Goal: Task Accomplishment & Management: Use online tool/utility

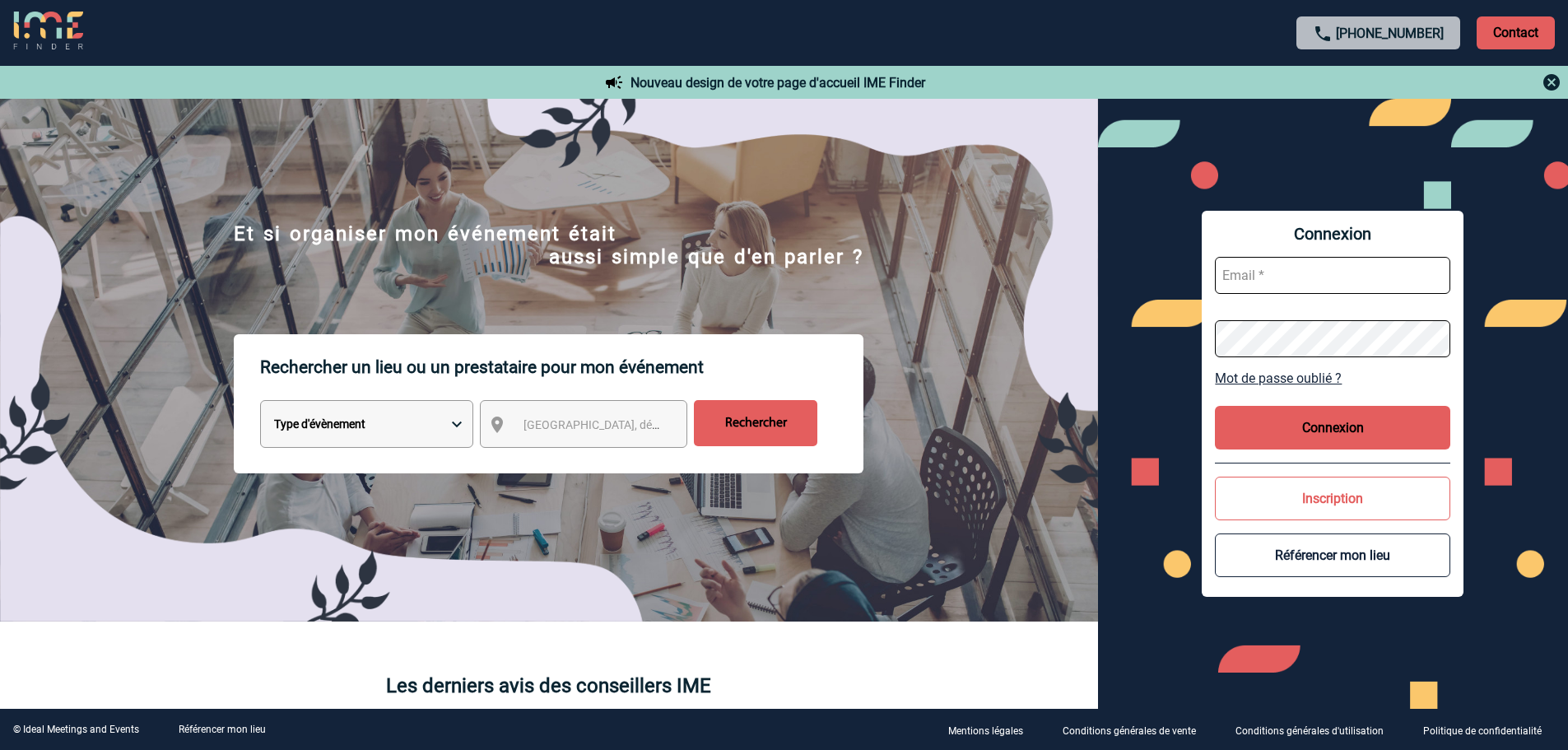
type input "nathalie.robuchon@capgemini.com"
click at [1290, 431] on button "Connexion" at bounding box center [1332, 427] width 236 height 43
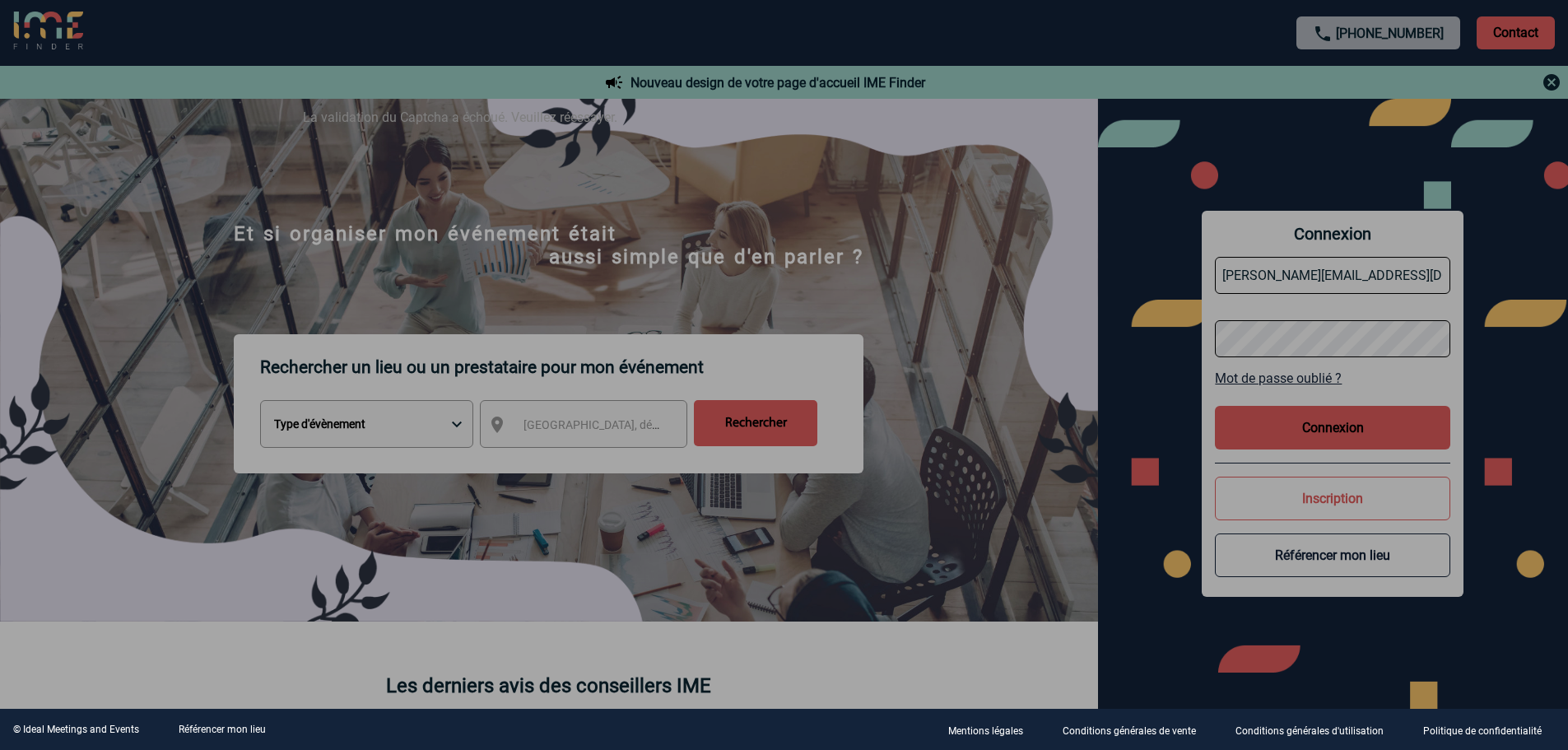
click at [961, 440] on div at bounding box center [784, 375] width 1568 height 750
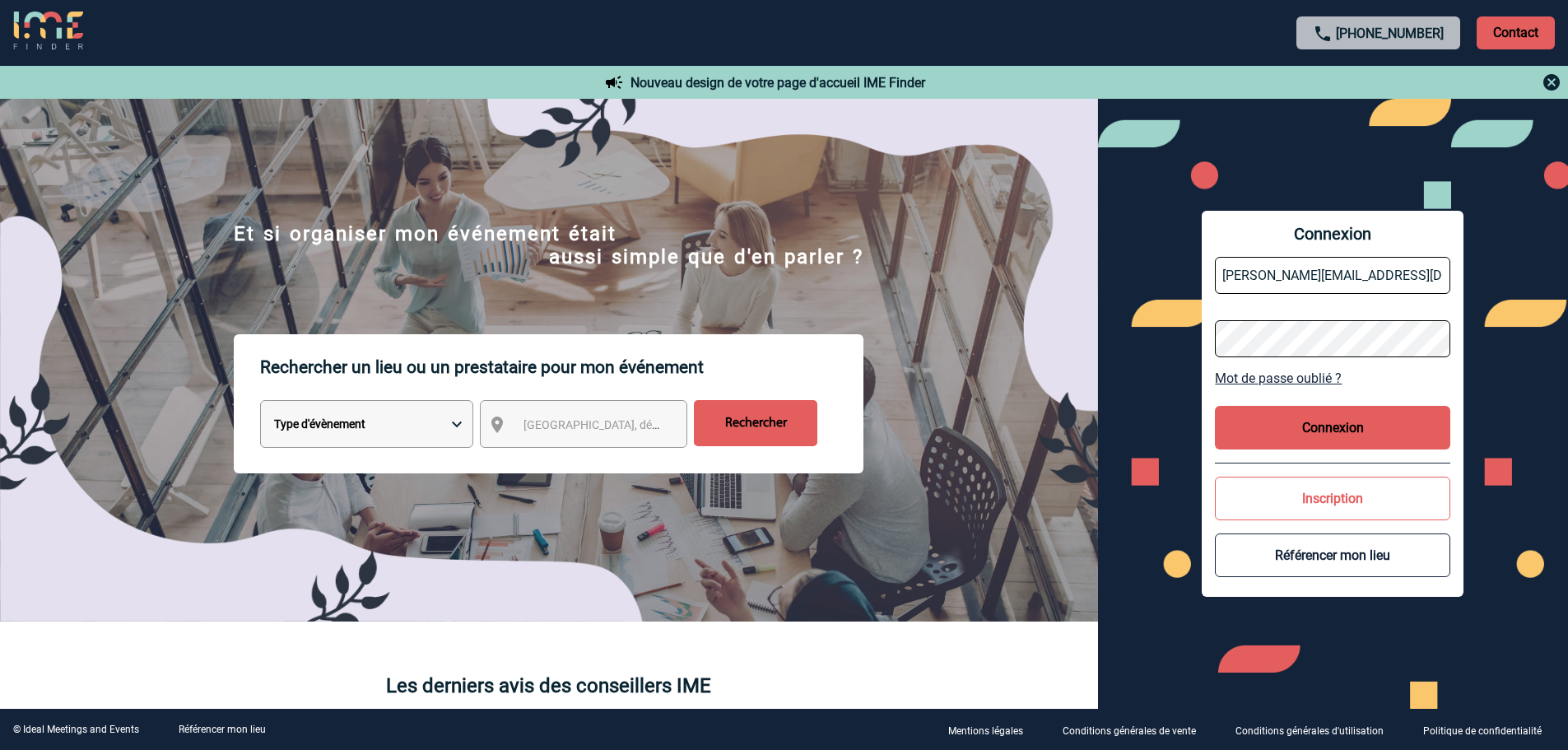
click at [1292, 426] on button "Connexion" at bounding box center [1332, 427] width 236 height 43
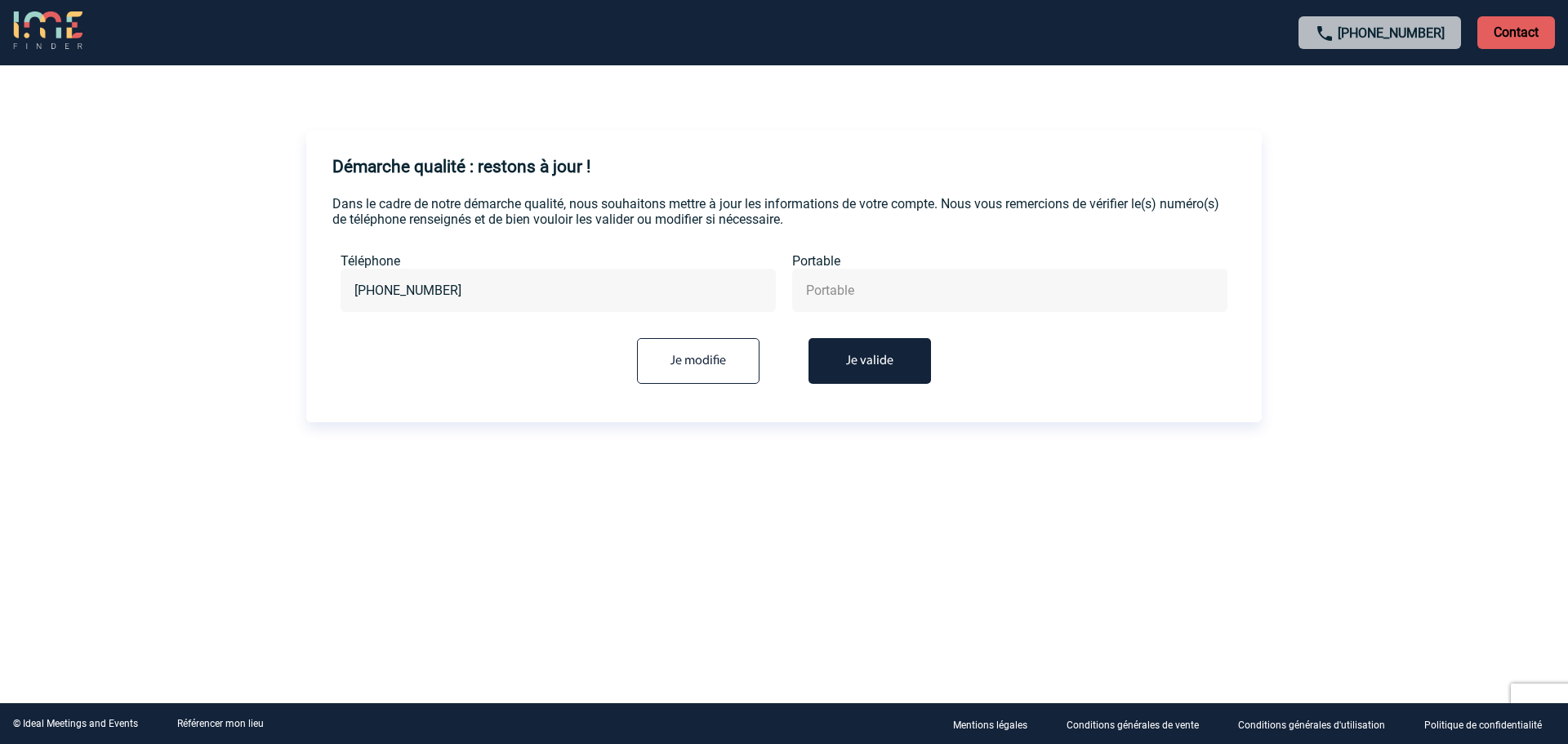
click at [872, 370] on button "Je valide" at bounding box center [870, 360] width 122 height 45
click at [839, 354] on button "Je valide" at bounding box center [870, 360] width 122 height 45
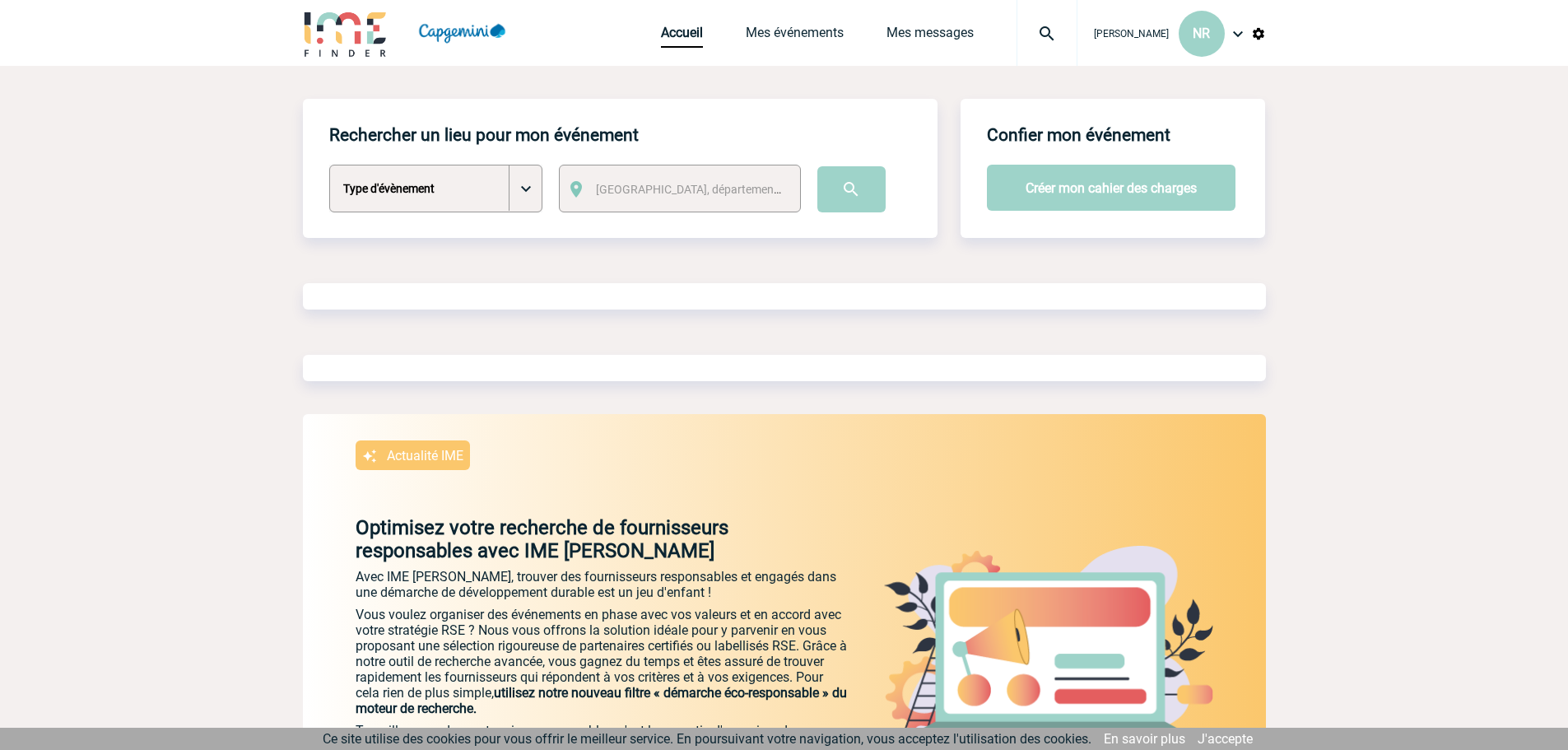
click at [441, 199] on select "Type d'évènement Séminaire avec nuitée Séminaire sans nuitée Repas de groupe Te…" at bounding box center [436, 188] width 213 height 47
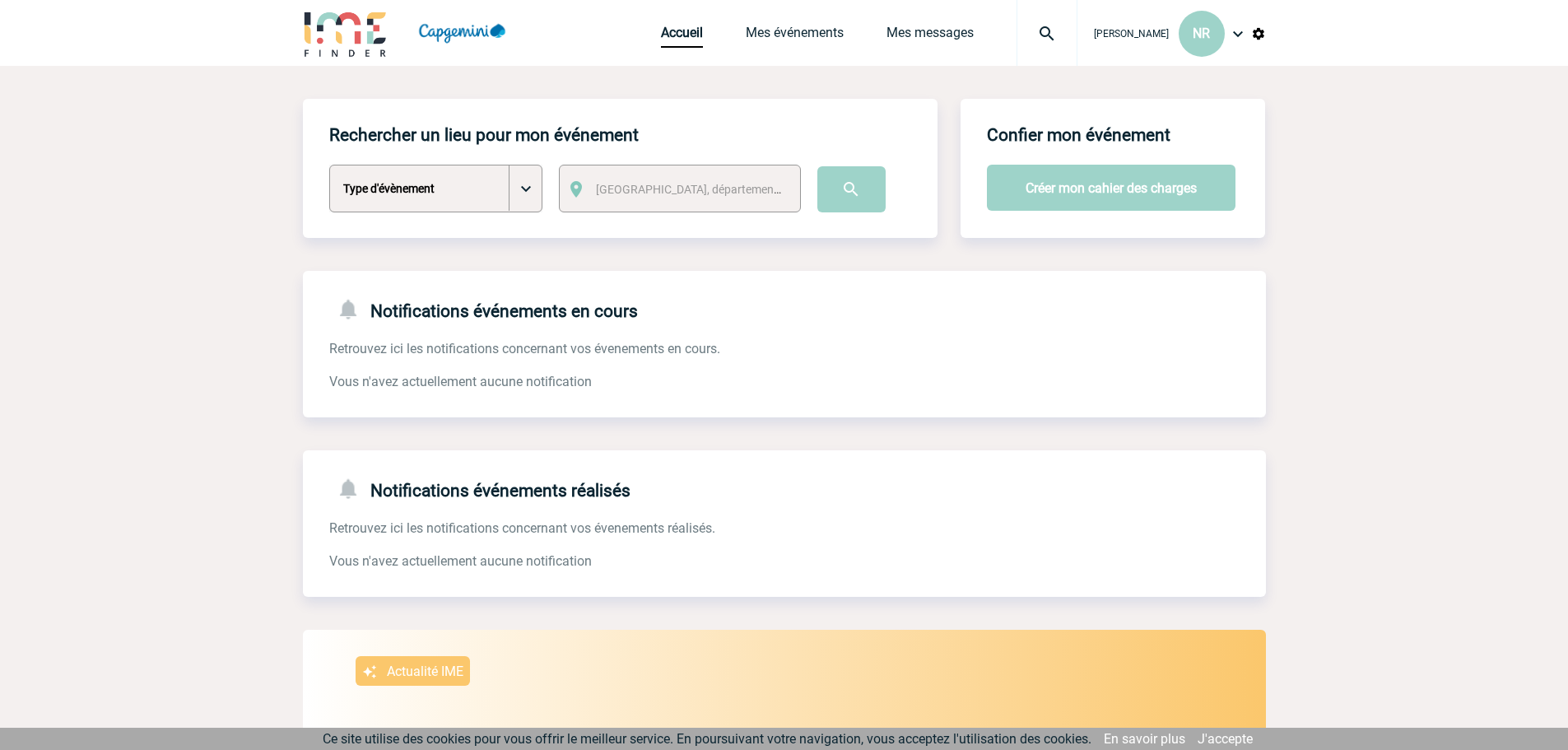
select select "5"
click at [329, 166] on select "Type d'évènement Séminaire avec nuitée Séminaire sans nuitée Repas de groupe Te…" at bounding box center [436, 188] width 213 height 47
click at [679, 192] on span "Ville, département, région..." at bounding box center [710, 189] width 229 height 13
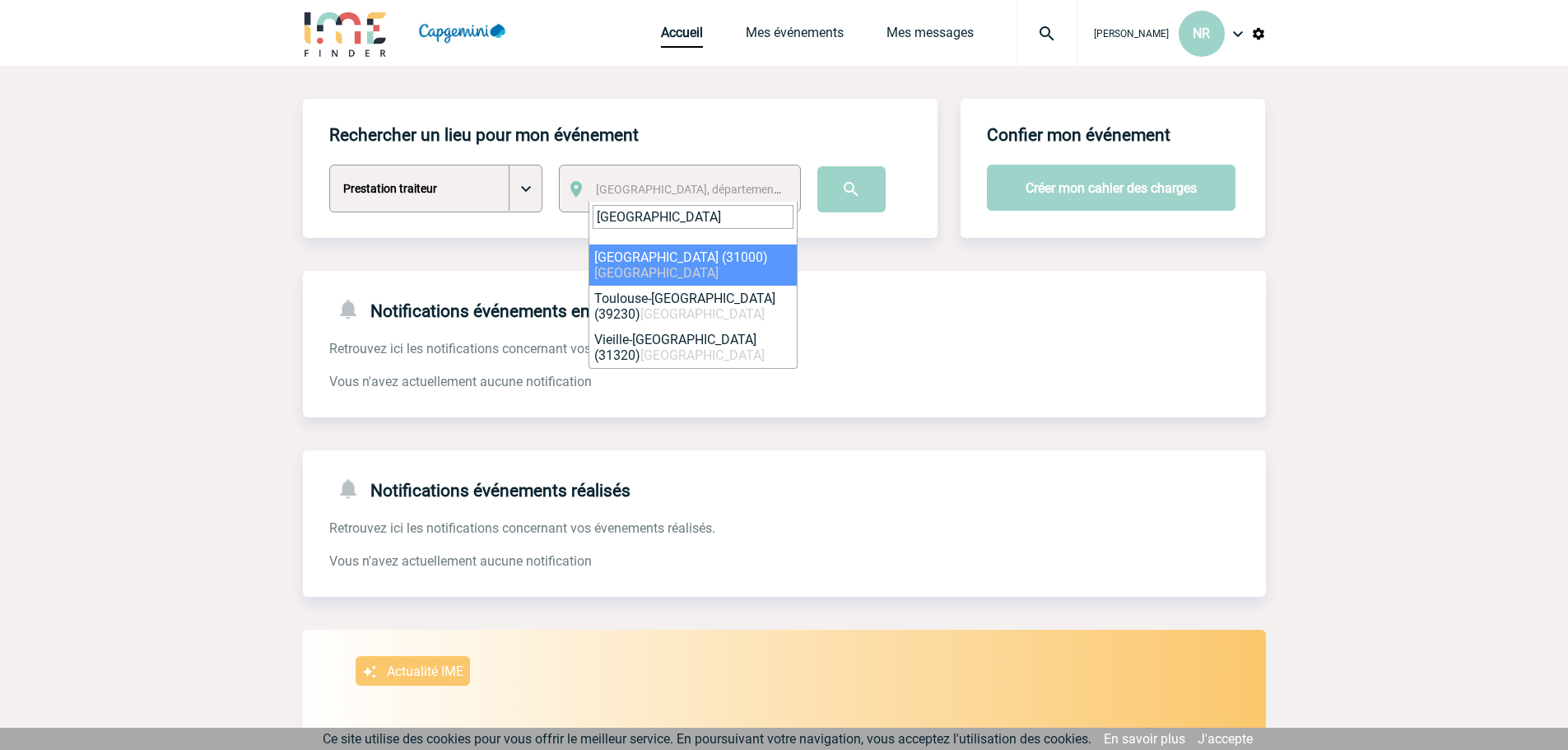
type input "toulouse"
select select "31088"
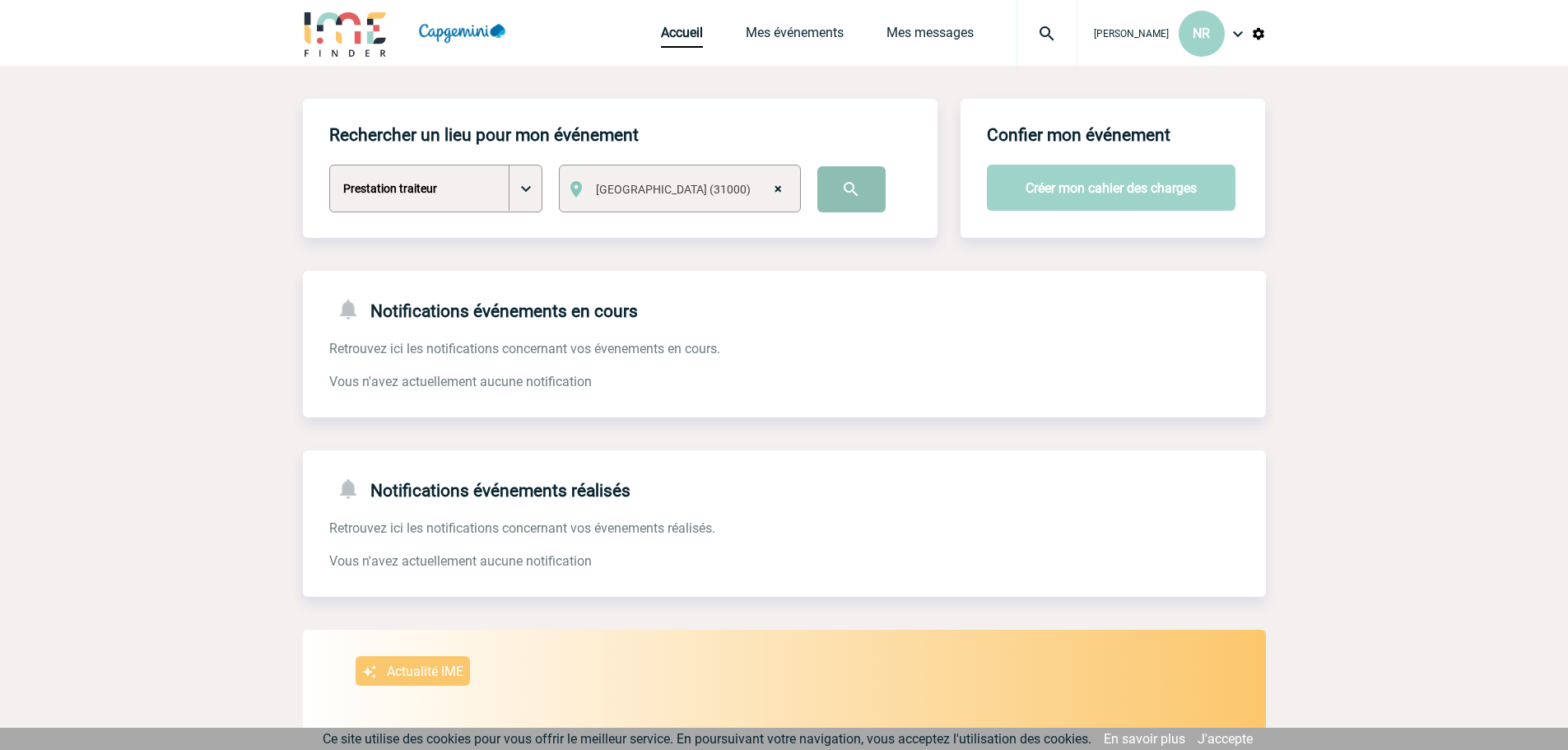
click at [835, 187] on input "image" at bounding box center [852, 189] width 68 height 46
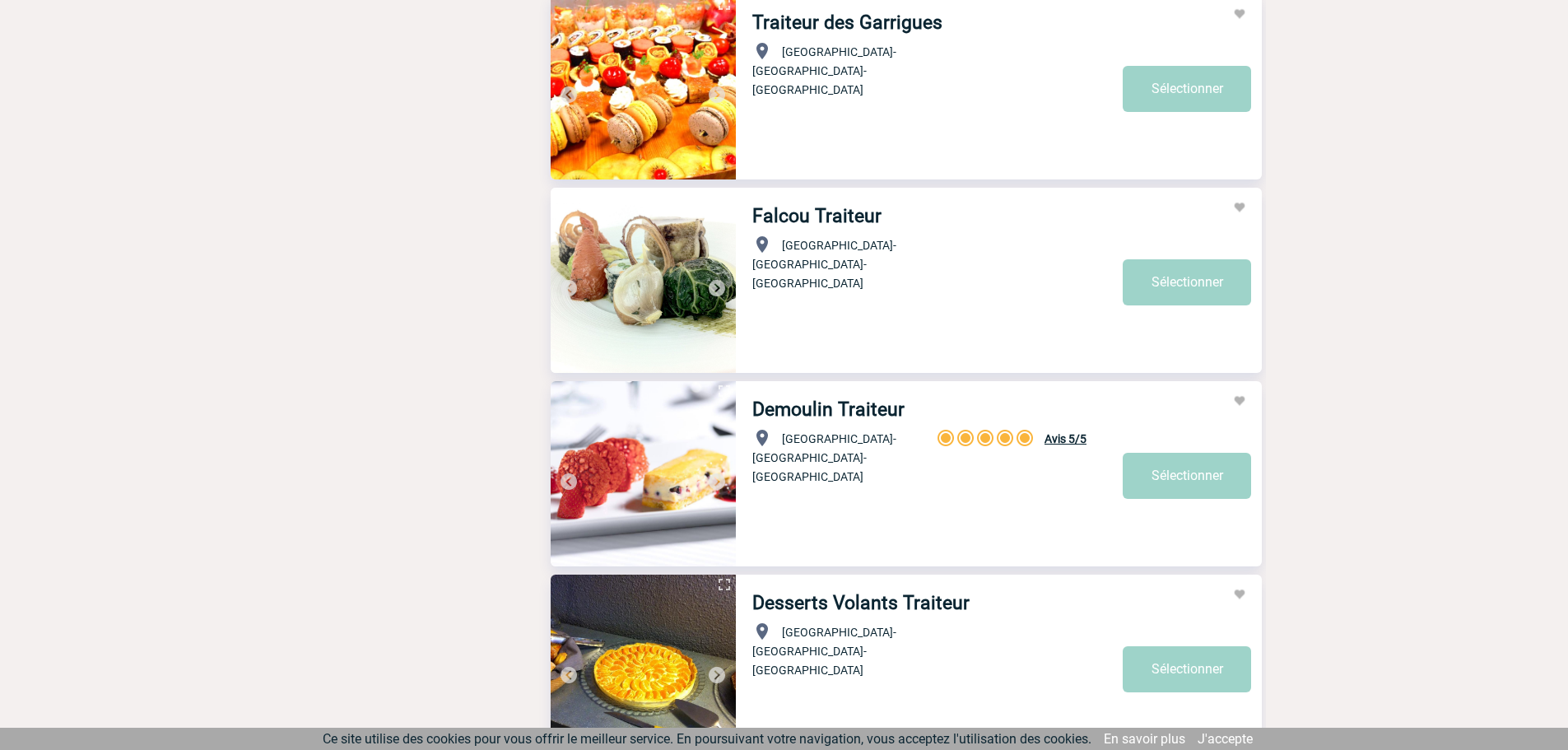
scroll to position [1317, 0]
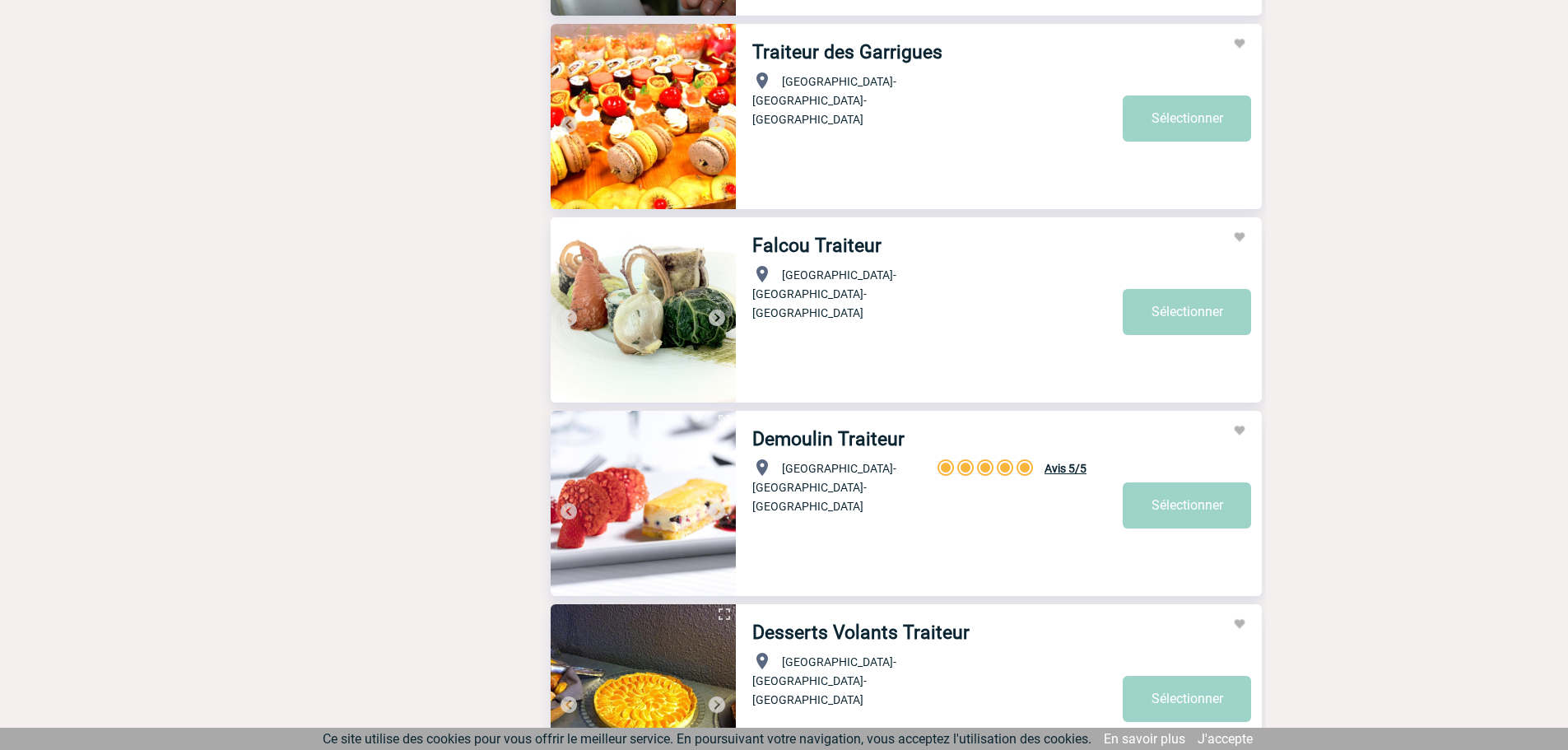
click at [654, 317] on img at bounding box center [643, 310] width 185 height 185
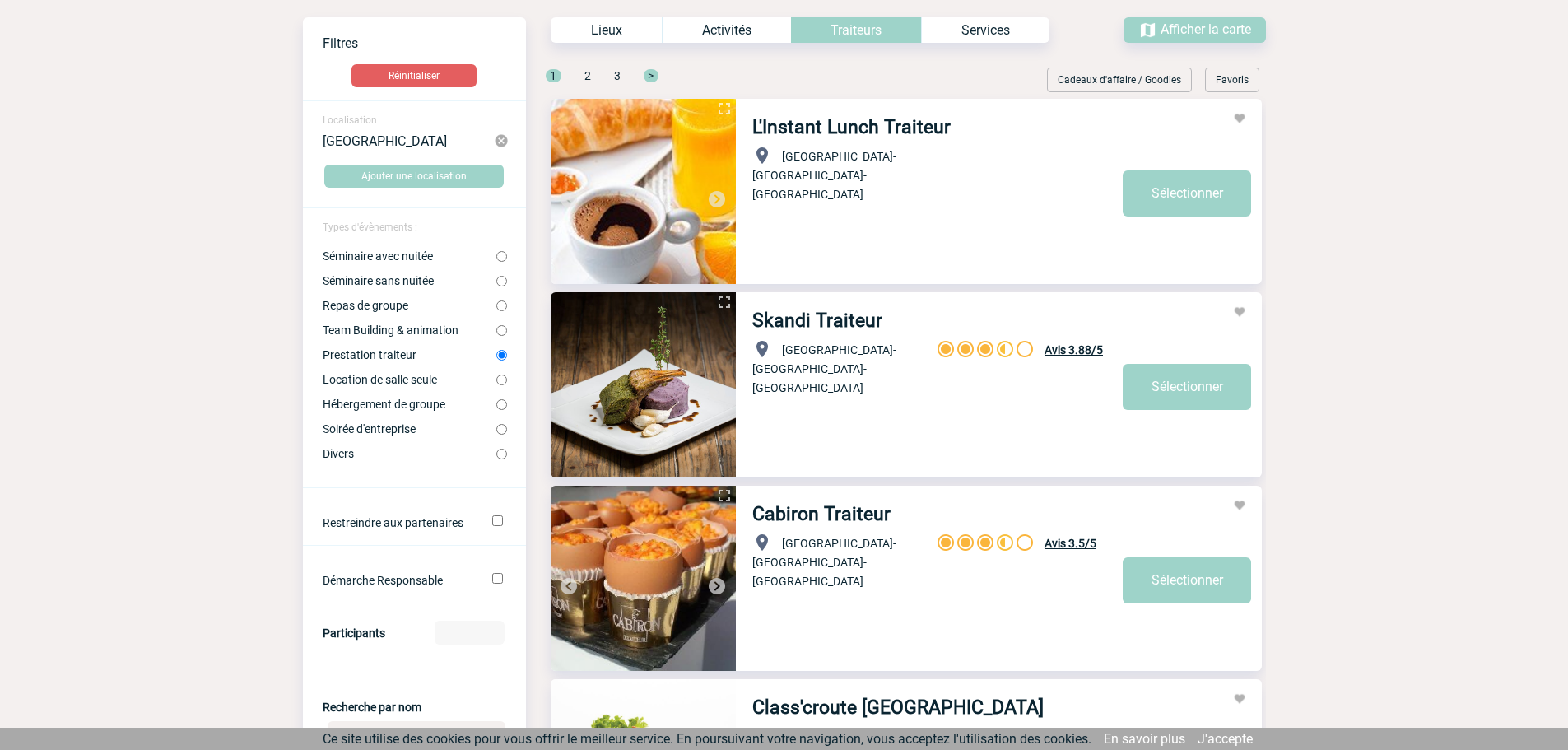
scroll to position [0, 0]
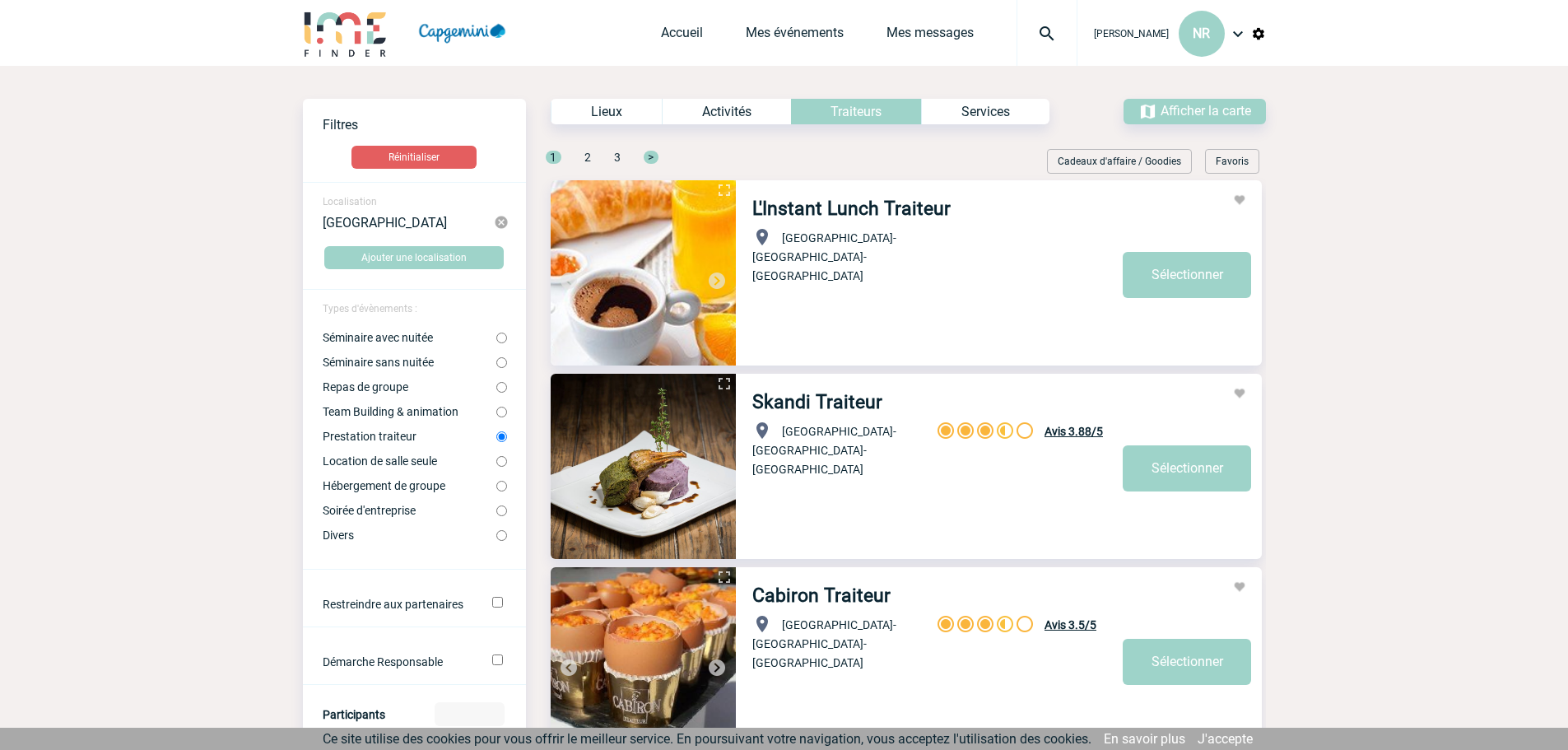
click at [639, 118] on div "Lieux" at bounding box center [605, 112] width 111 height 26
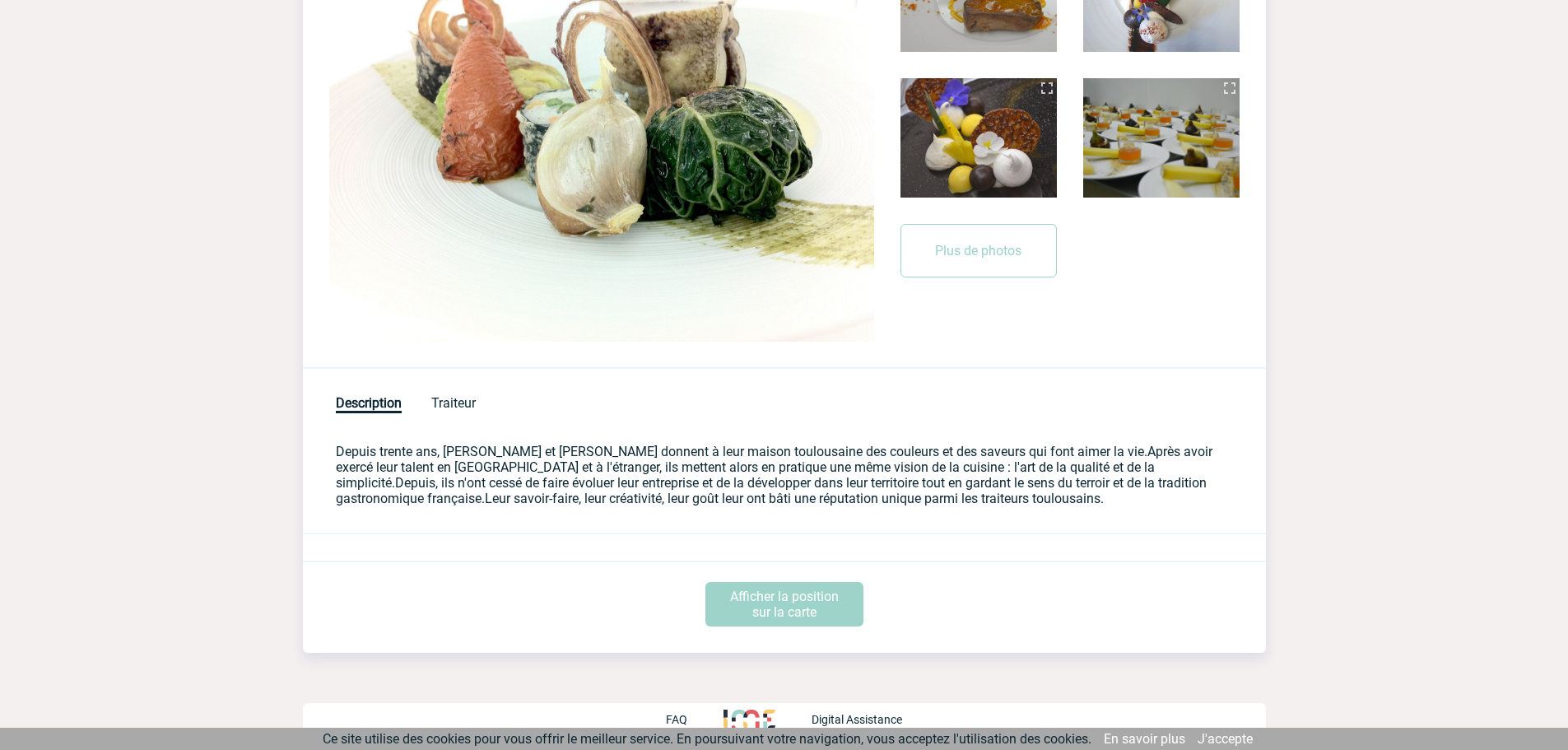
scroll to position [341, 0]
click at [452, 400] on span "Traiteur" at bounding box center [453, 404] width 44 height 18
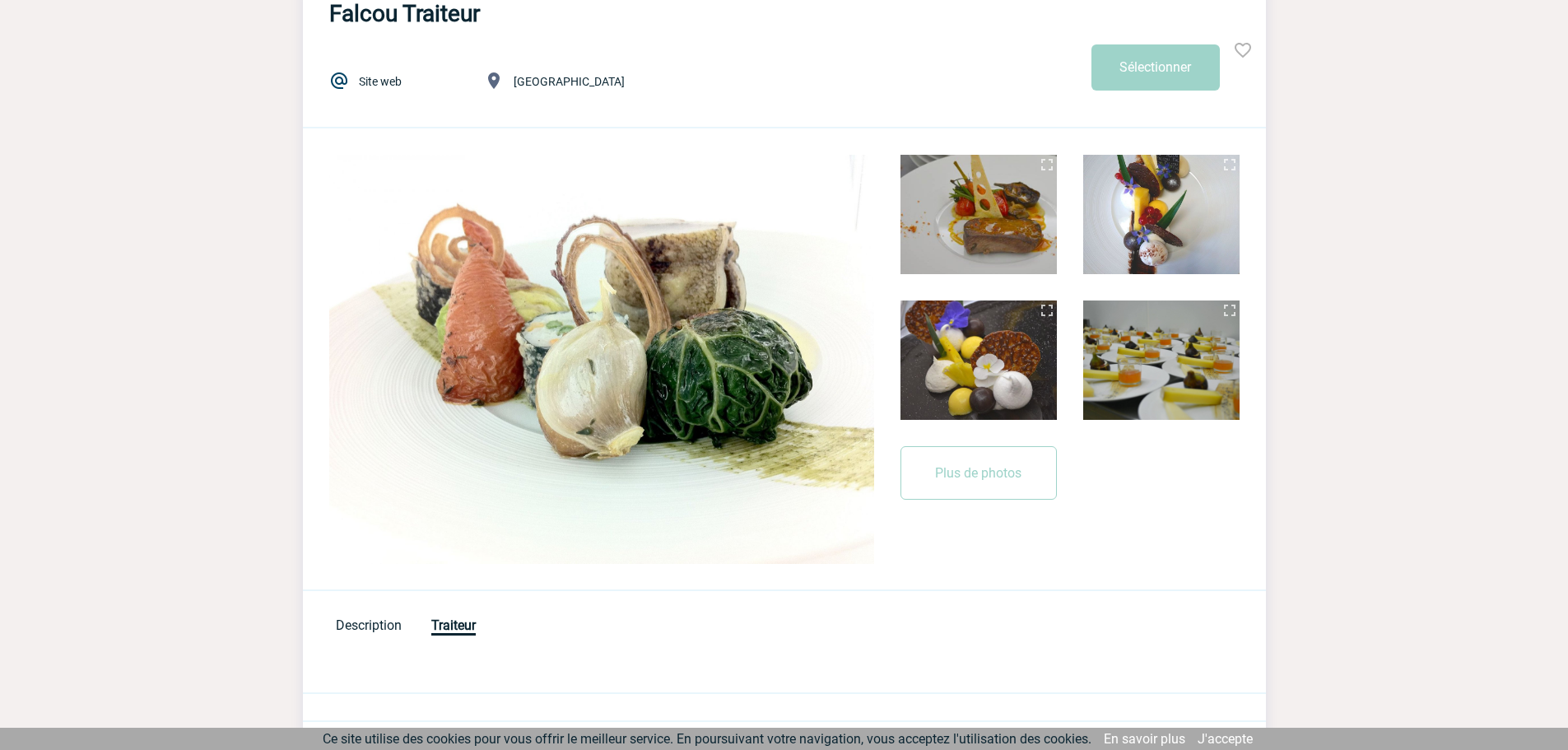
scroll to position [279, 0]
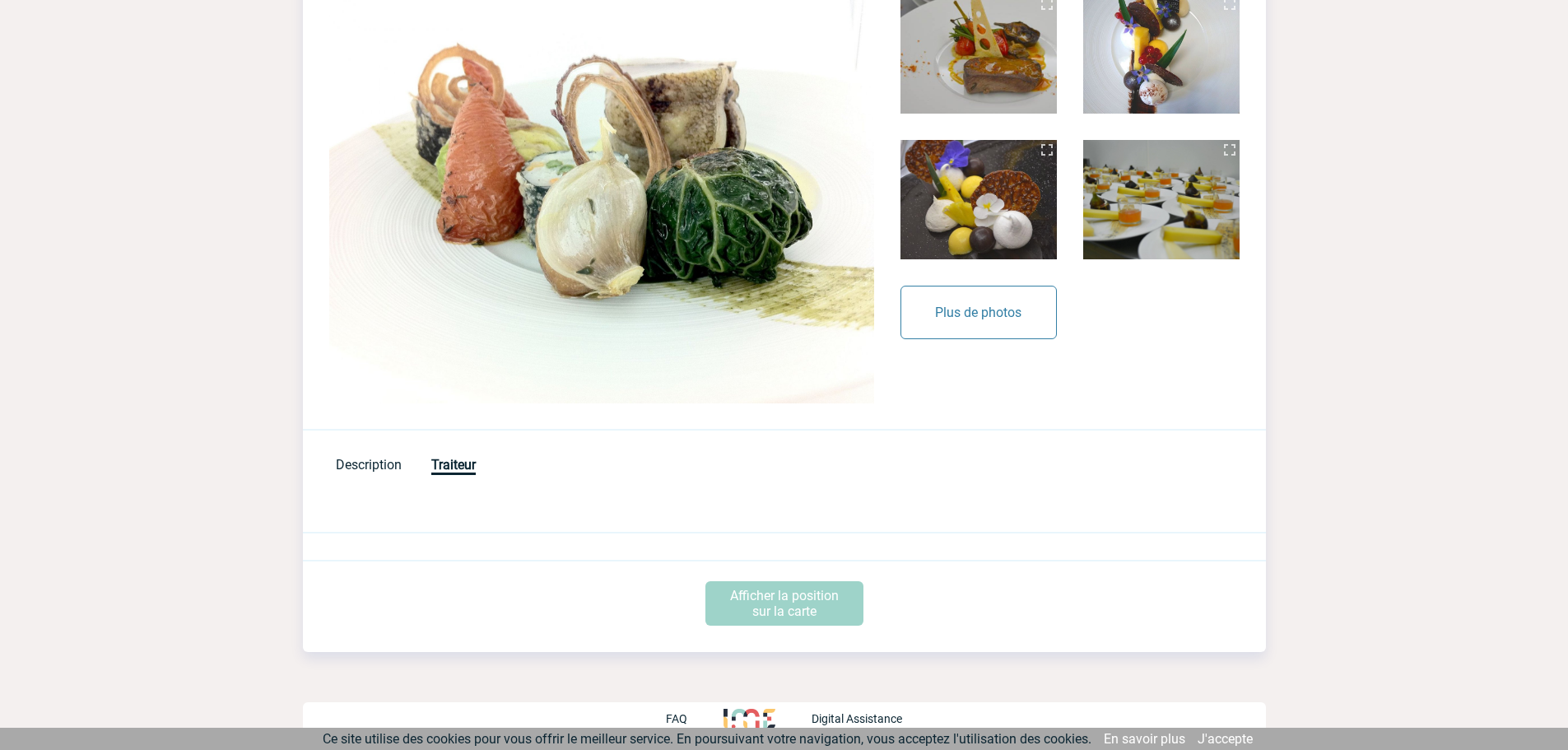
click at [978, 320] on button "Plus de photos" at bounding box center [979, 312] width 157 height 53
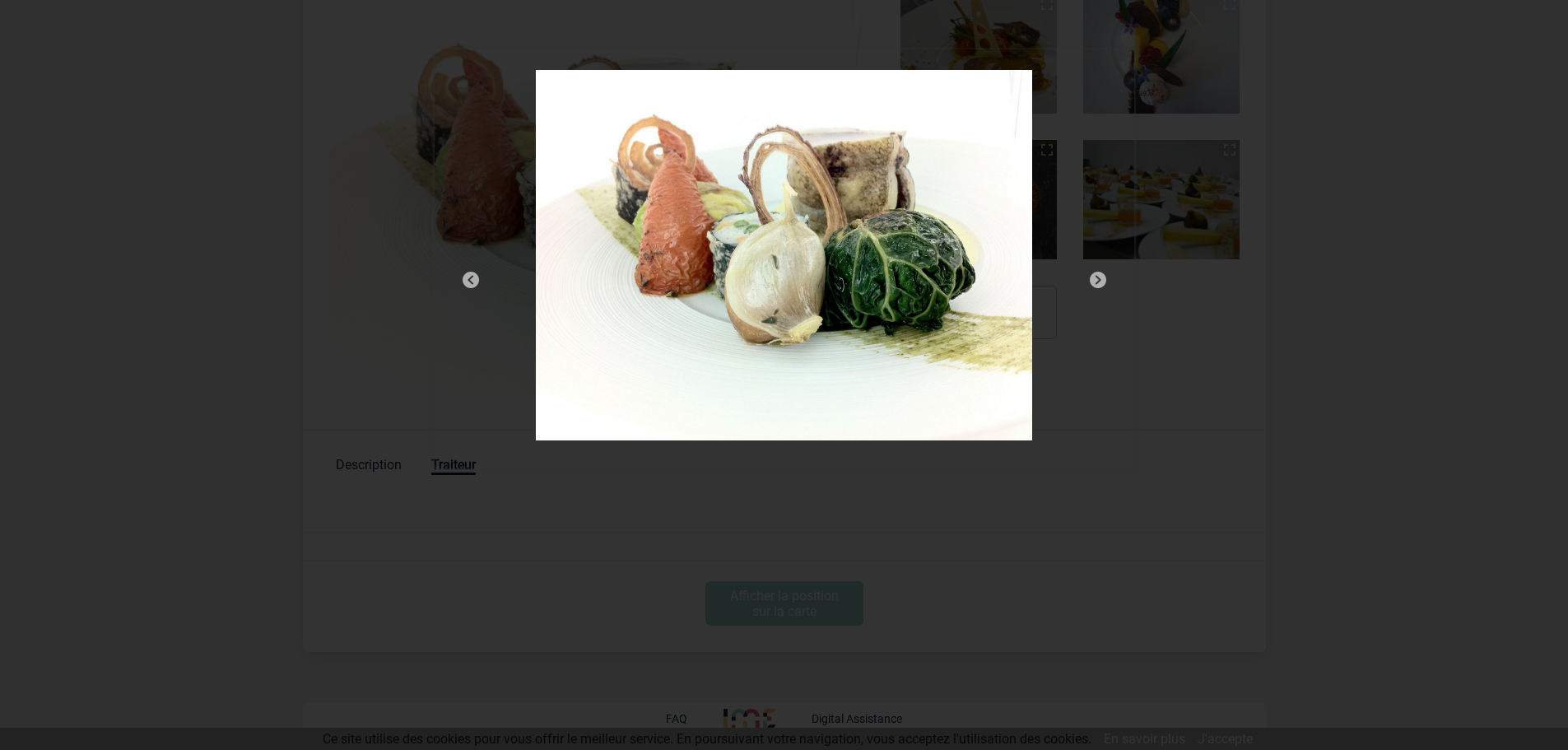
click at [1098, 281] on img at bounding box center [1098, 280] width 20 height 20
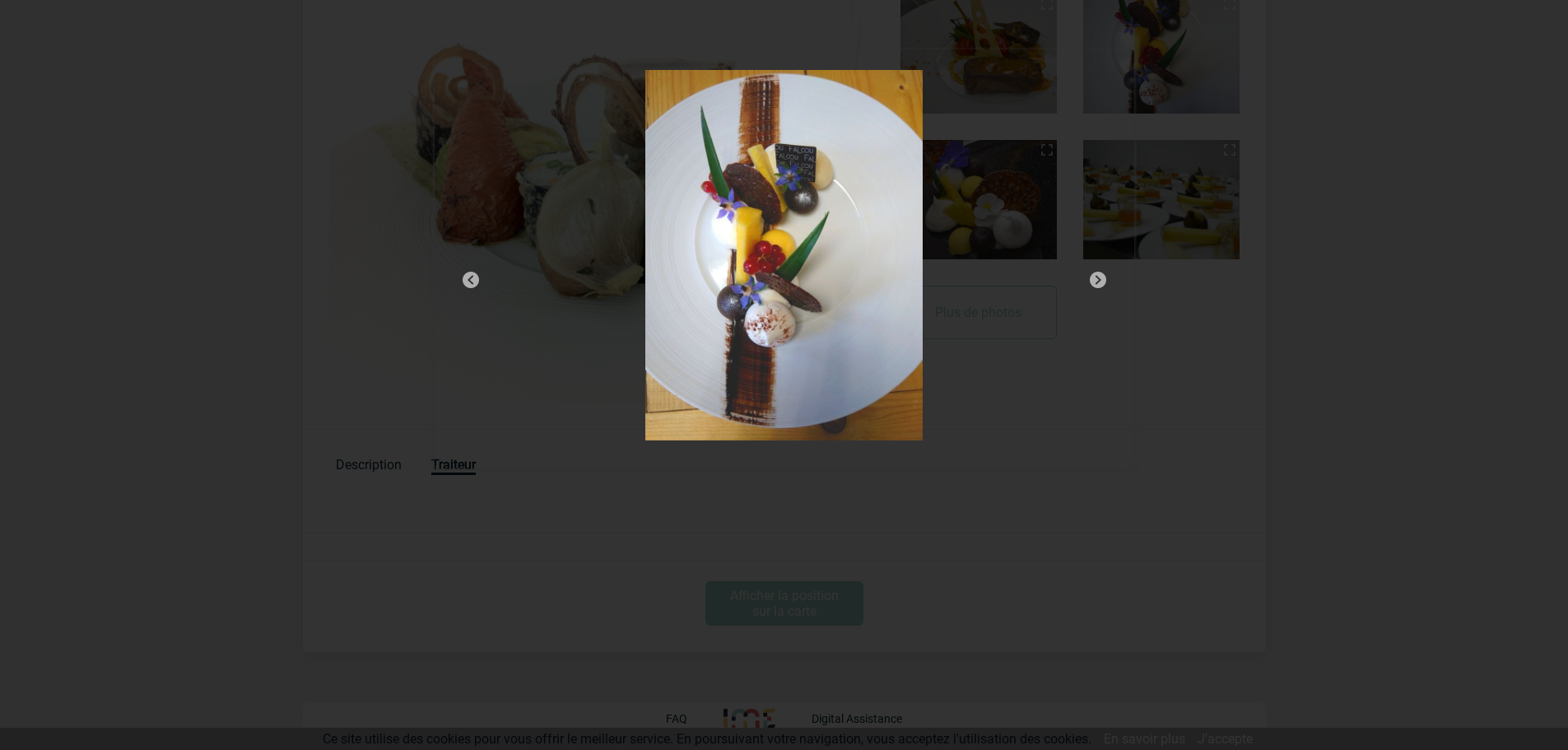
click at [1098, 281] on img at bounding box center [1098, 280] width 20 height 20
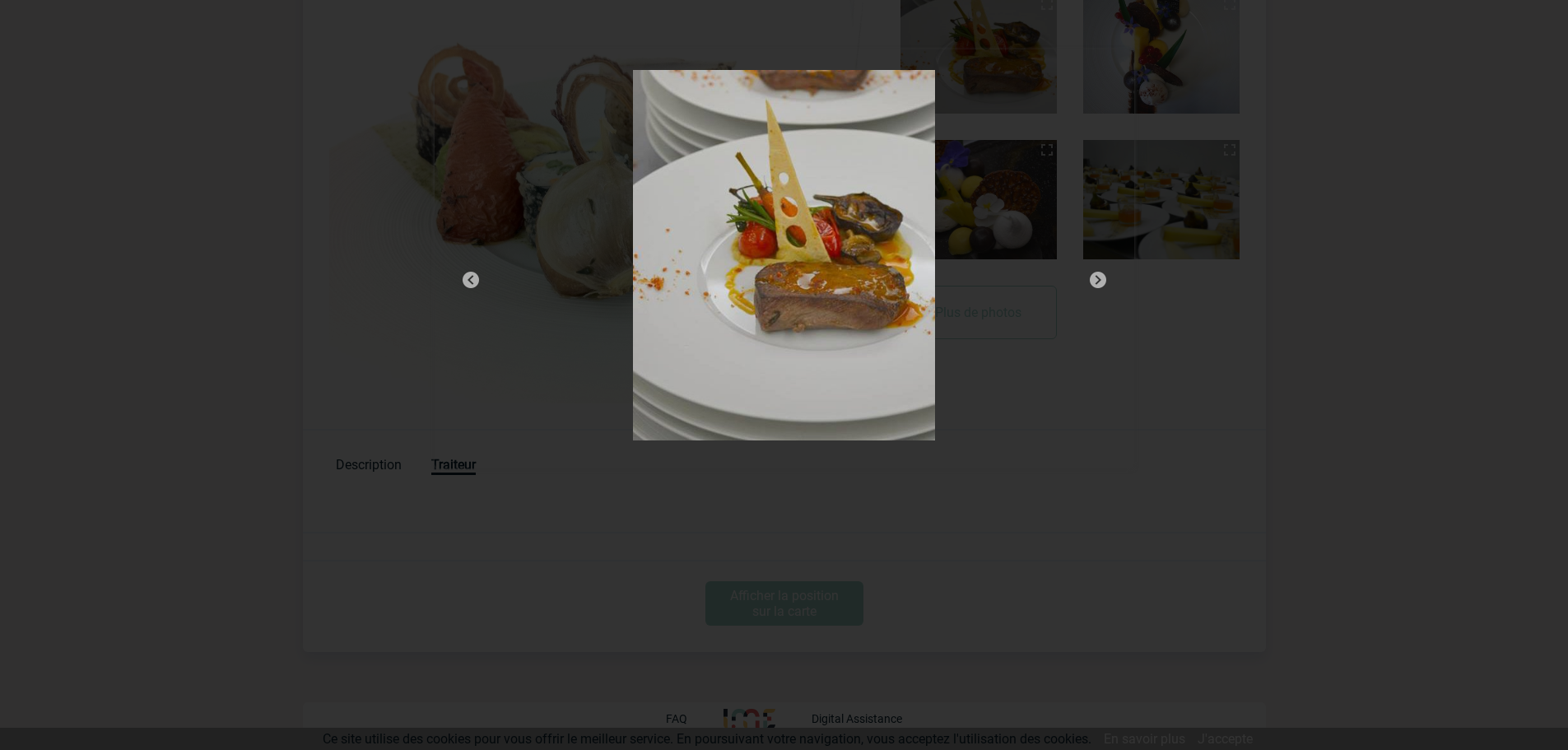
click at [1098, 281] on img at bounding box center [1098, 280] width 20 height 20
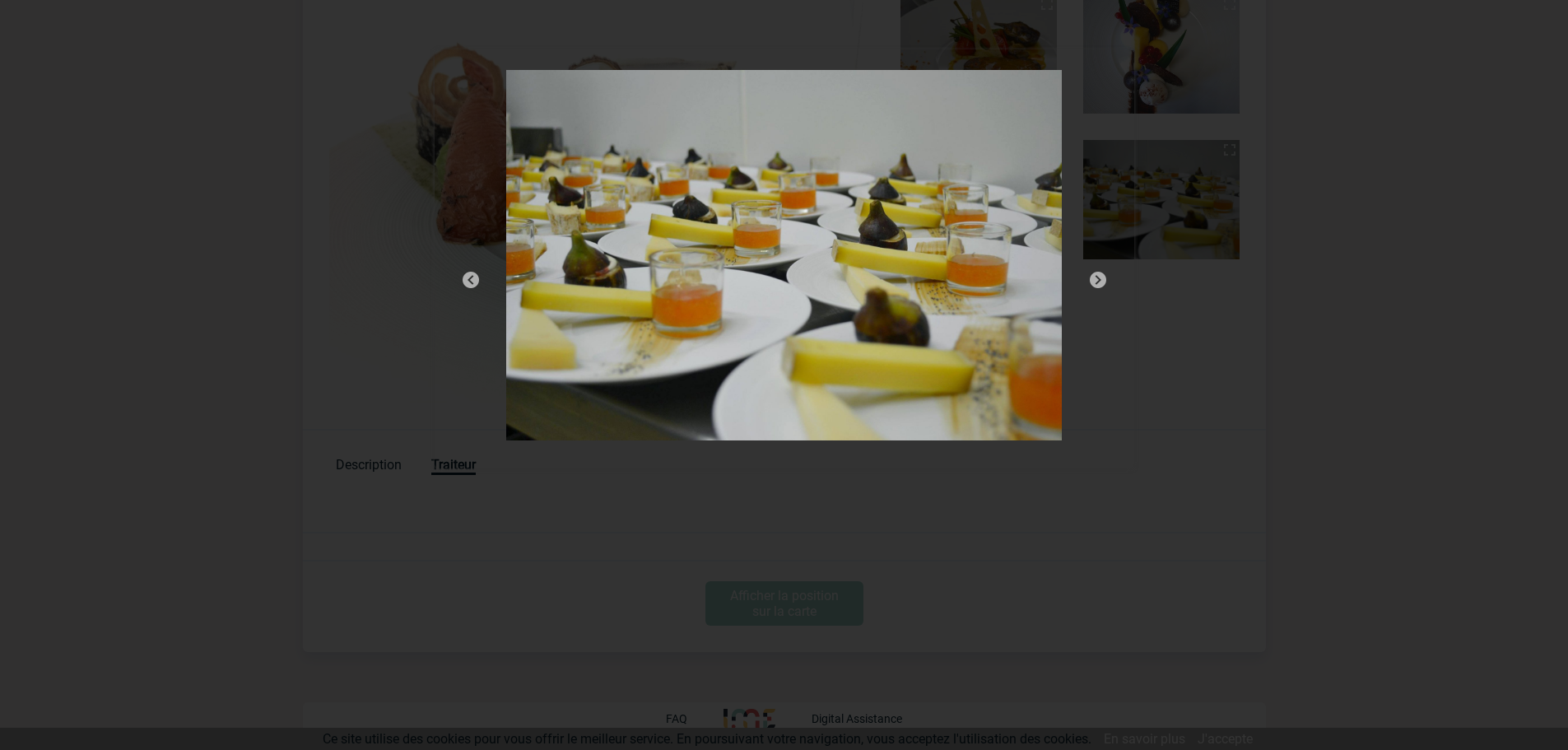
click at [1098, 281] on img at bounding box center [1098, 280] width 20 height 20
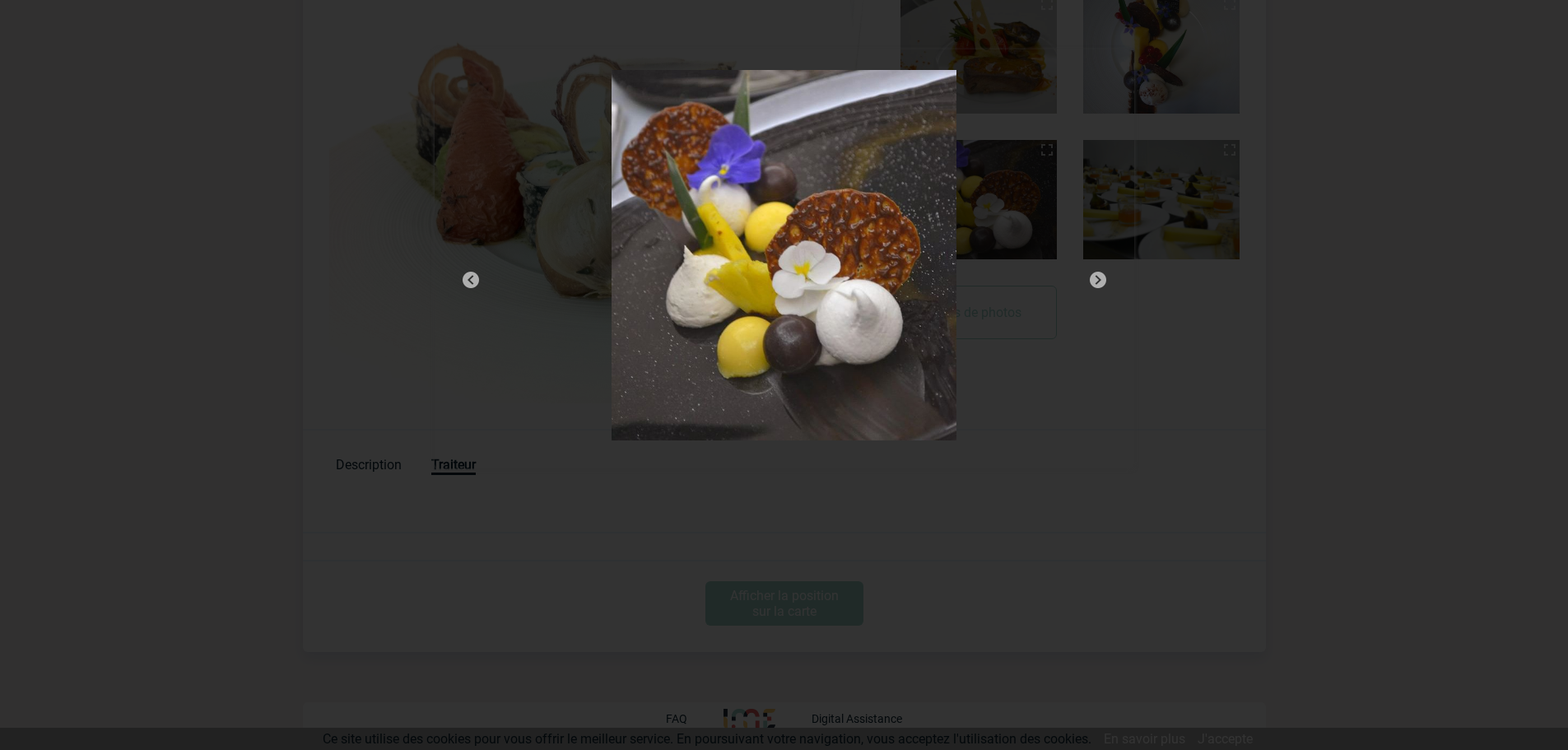
click at [1098, 281] on img at bounding box center [1098, 280] width 20 height 20
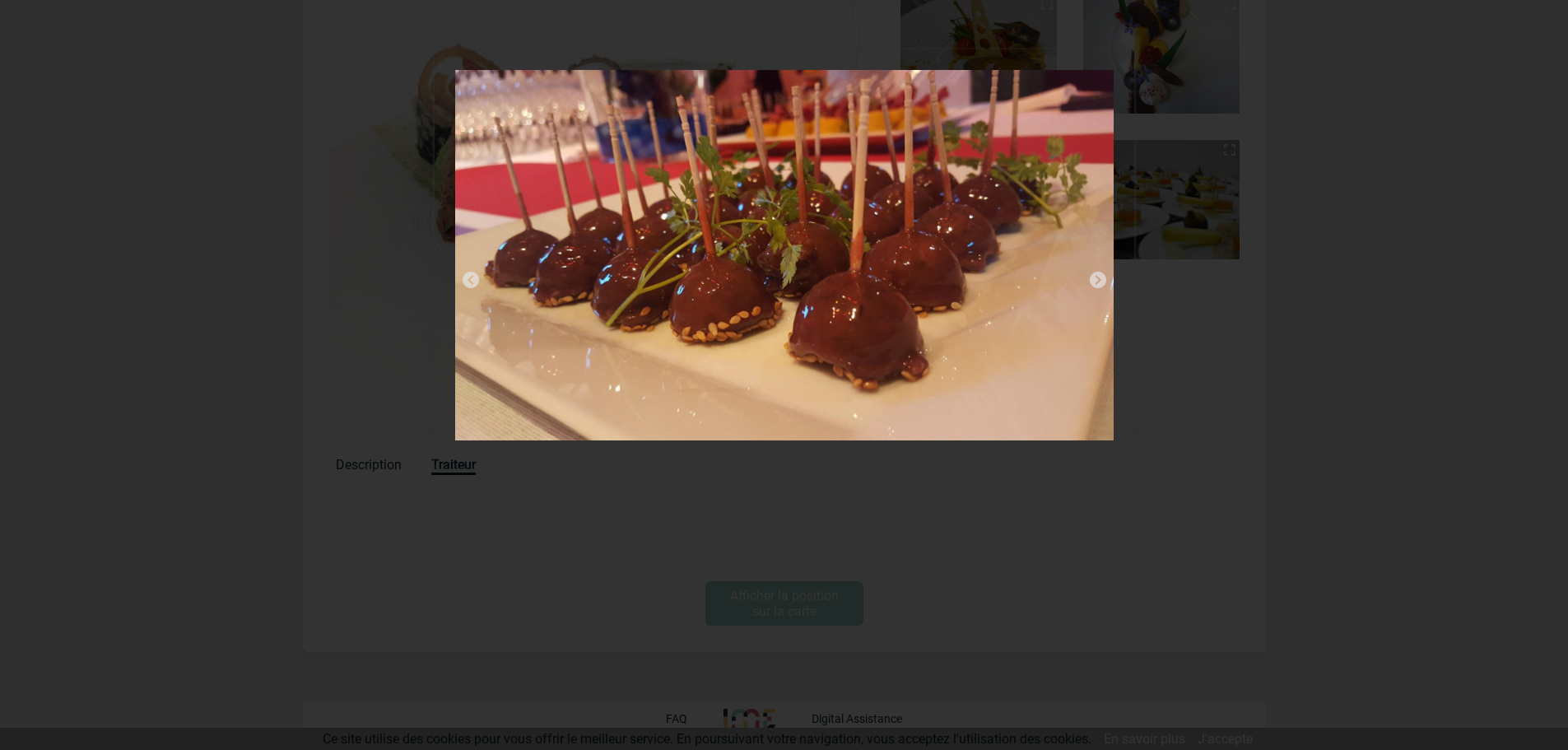
click at [1098, 281] on img at bounding box center [1098, 280] width 20 height 20
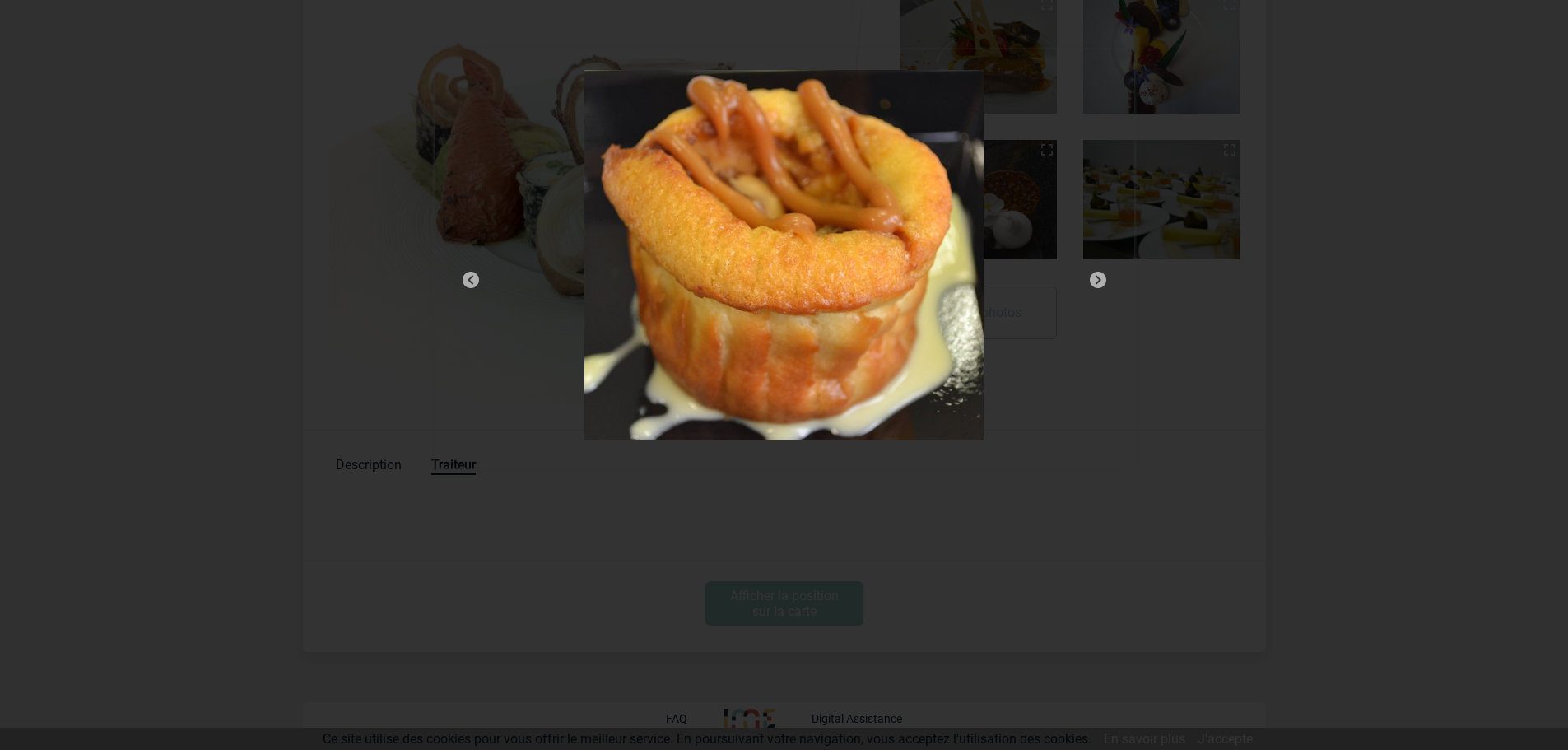
click at [1098, 281] on img at bounding box center [1098, 280] width 20 height 20
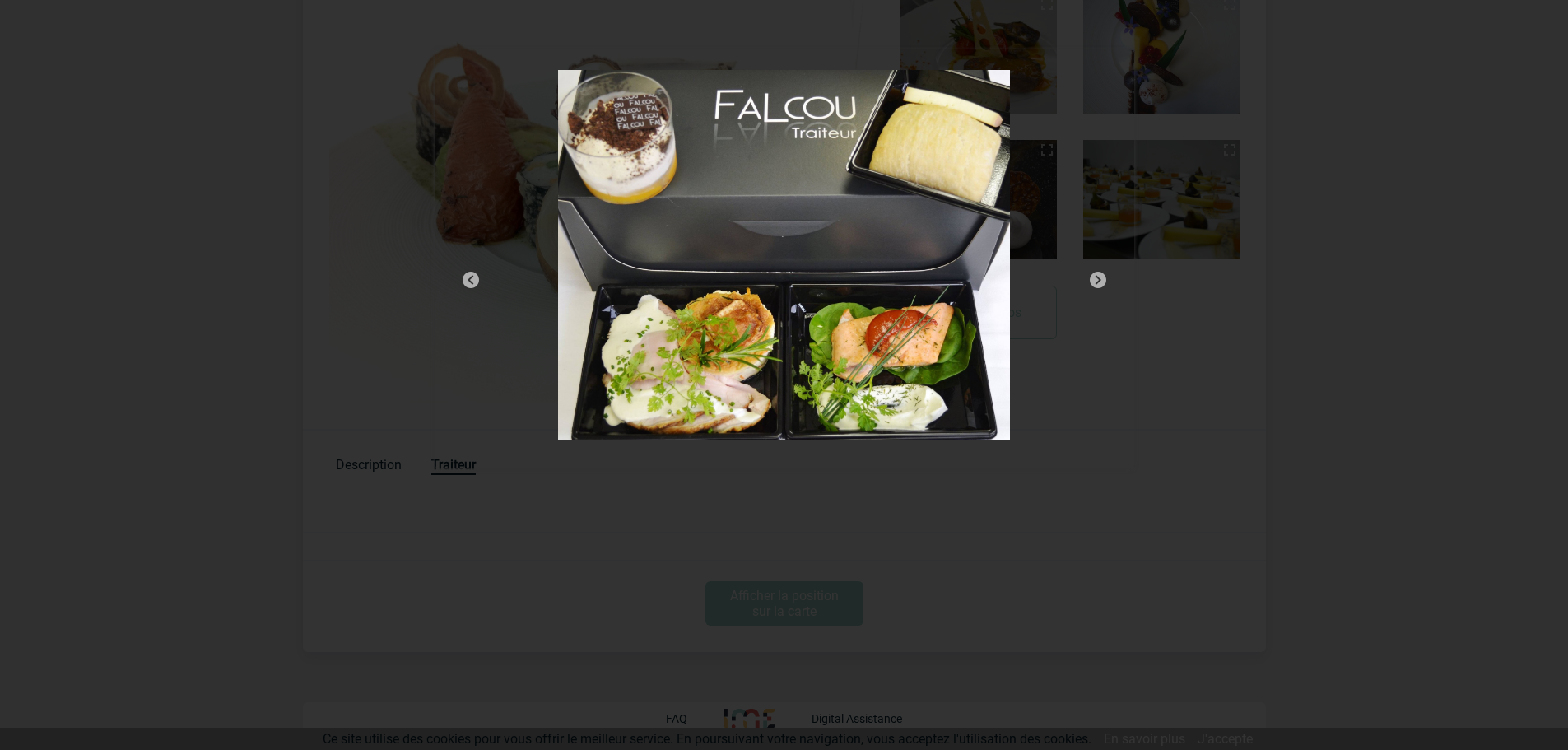
click at [1098, 281] on img at bounding box center [1098, 280] width 20 height 20
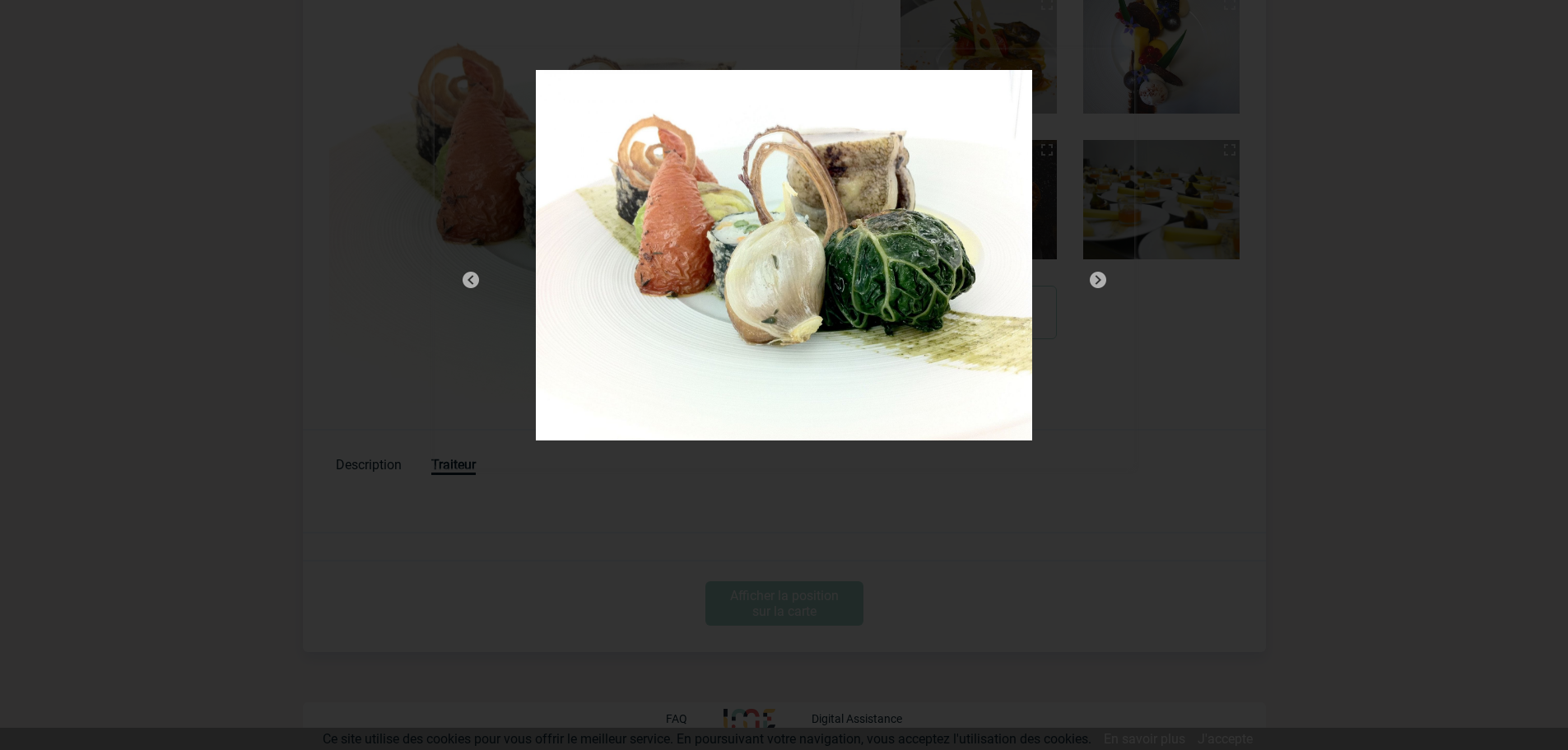
click at [1098, 281] on img at bounding box center [1098, 280] width 20 height 20
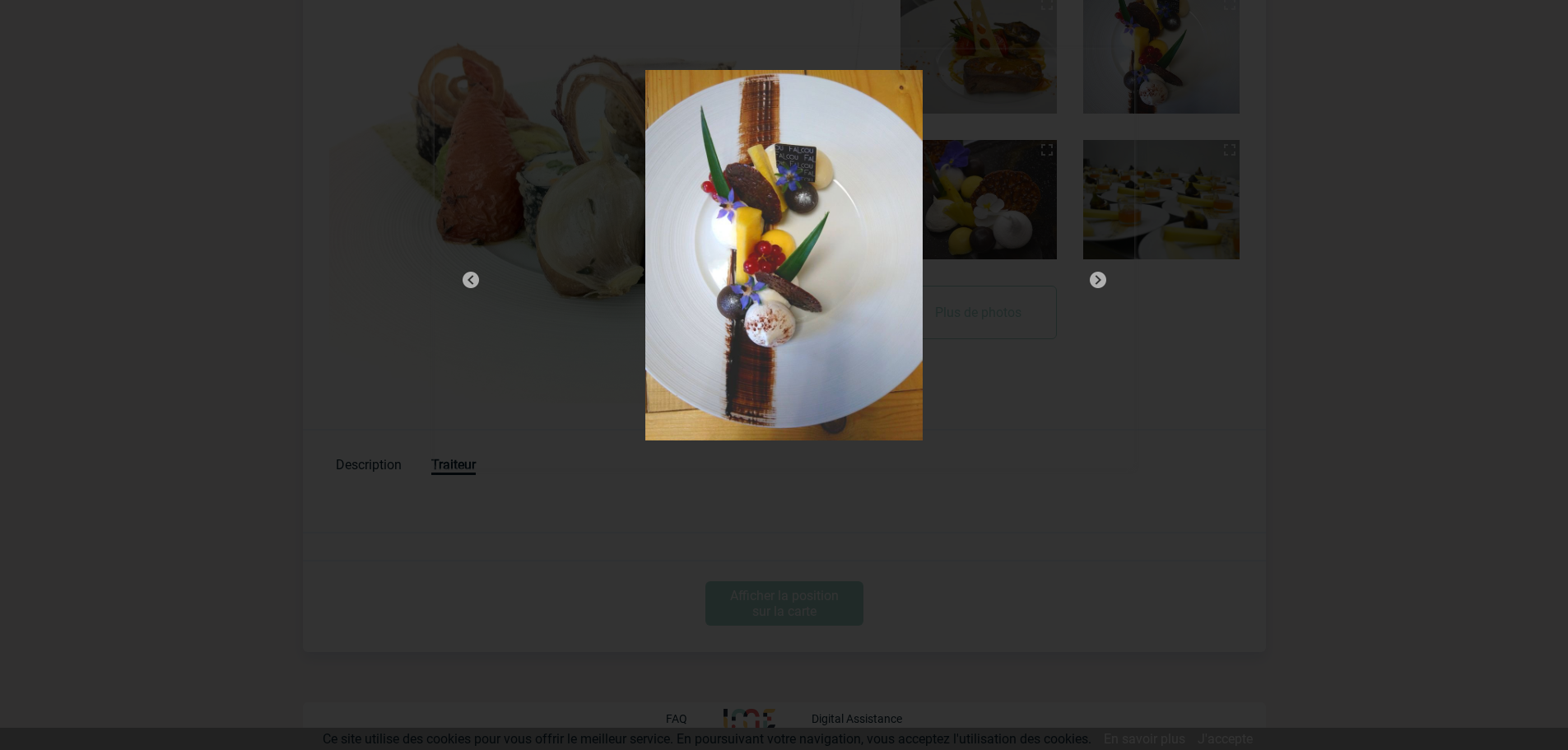
click at [1098, 281] on img at bounding box center [1098, 280] width 20 height 20
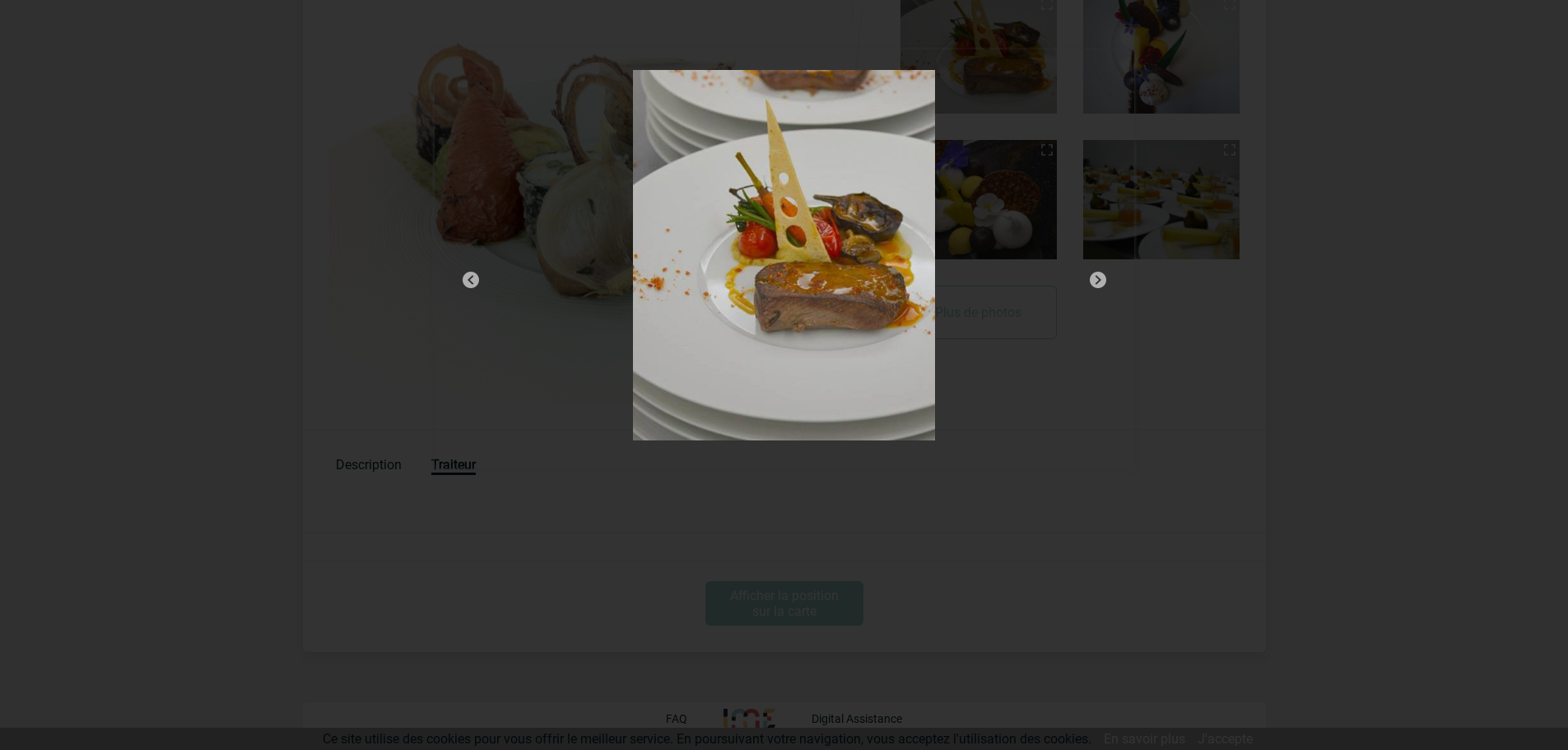
click at [1098, 281] on img at bounding box center [1098, 280] width 20 height 20
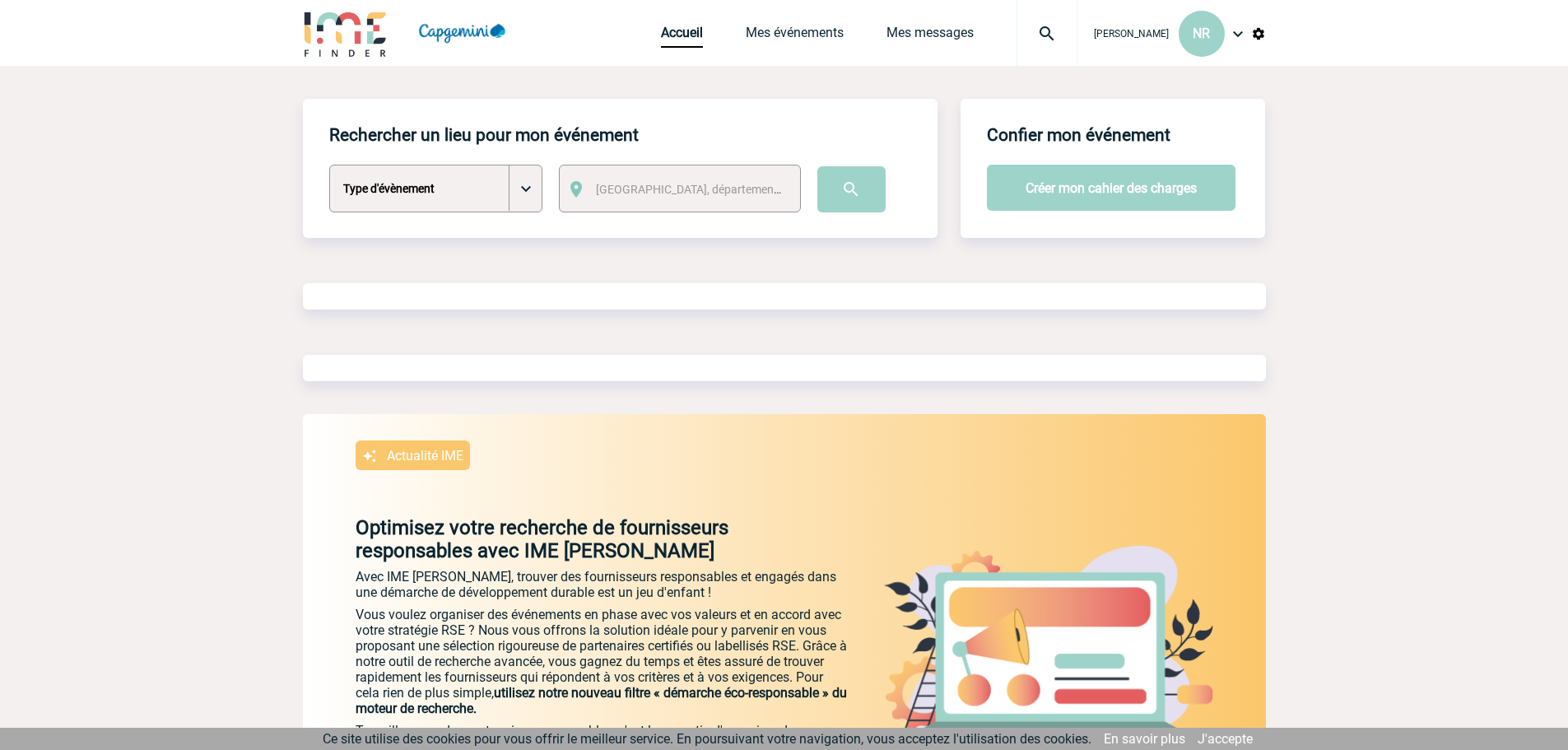
click at [436, 199] on select "Type d'évènement Séminaire avec nuitée Séminaire sans nuitée Repas de groupe Te…" at bounding box center [436, 188] width 213 height 47
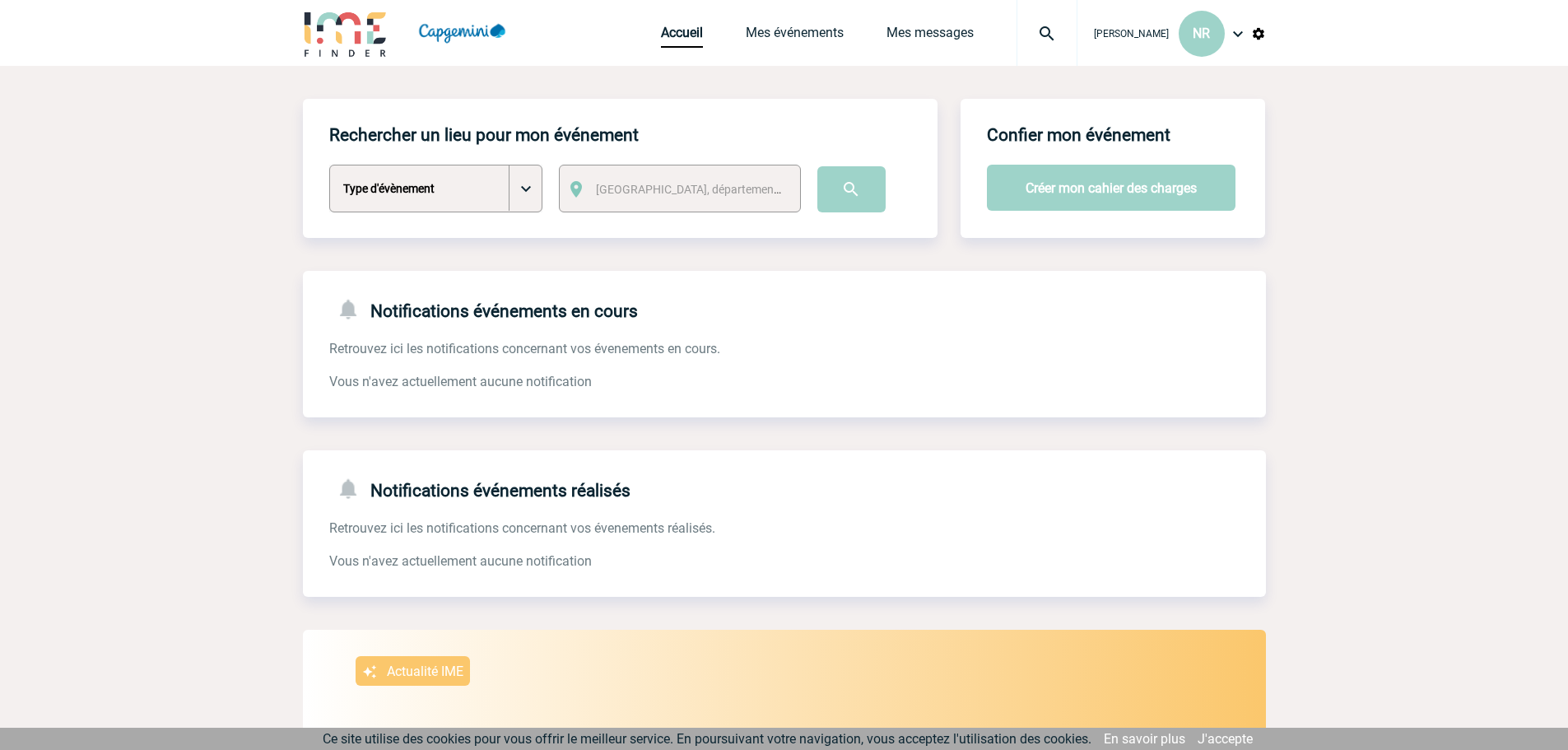
select select "3"
click at [329, 166] on select "Type d'évènement Séminaire avec nuitée Séminaire sans nuitée Repas de groupe Te…" at bounding box center [436, 188] width 213 height 47
click at [638, 191] on span "Ville, département, région..." at bounding box center [710, 189] width 229 height 13
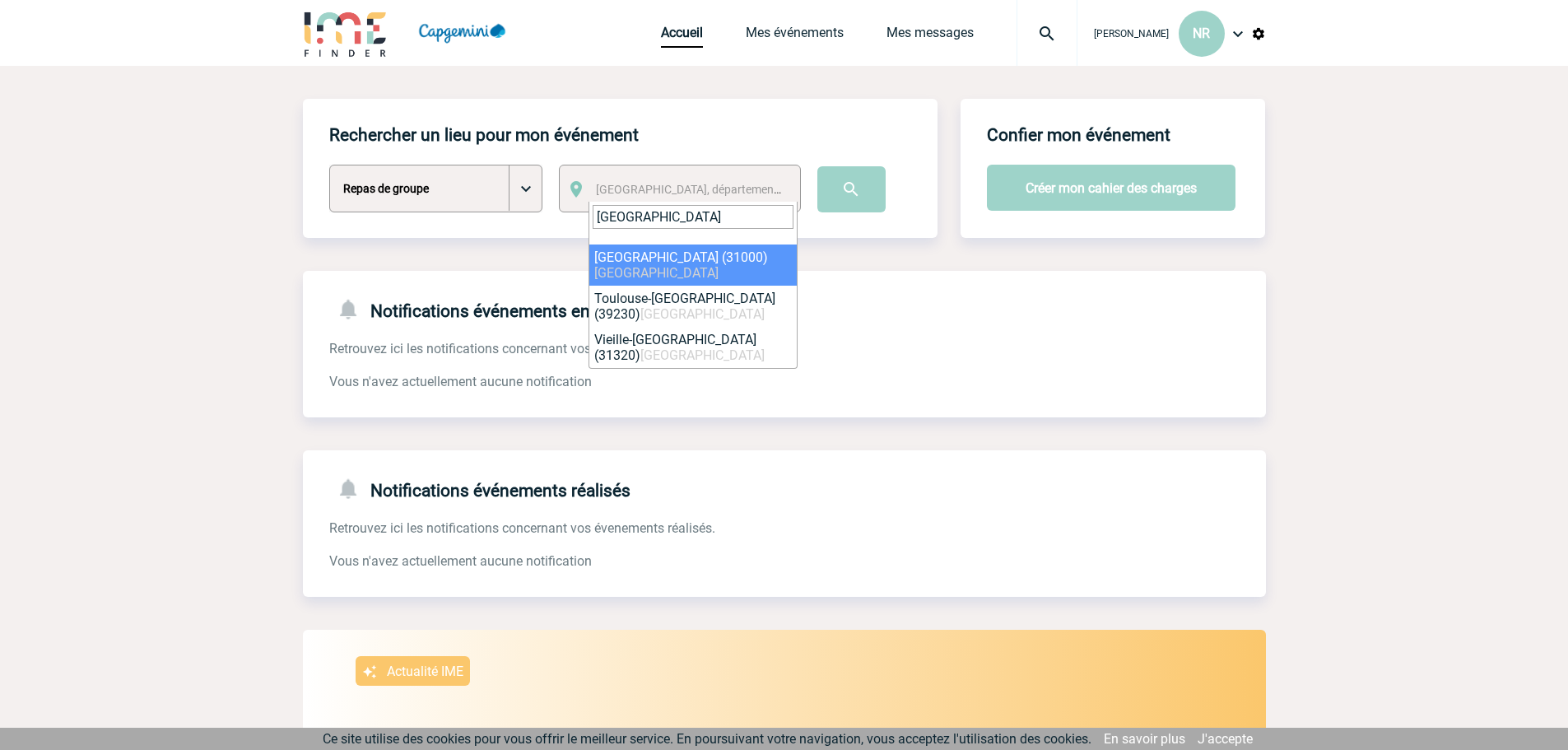
type input "toulouse"
select select "31088"
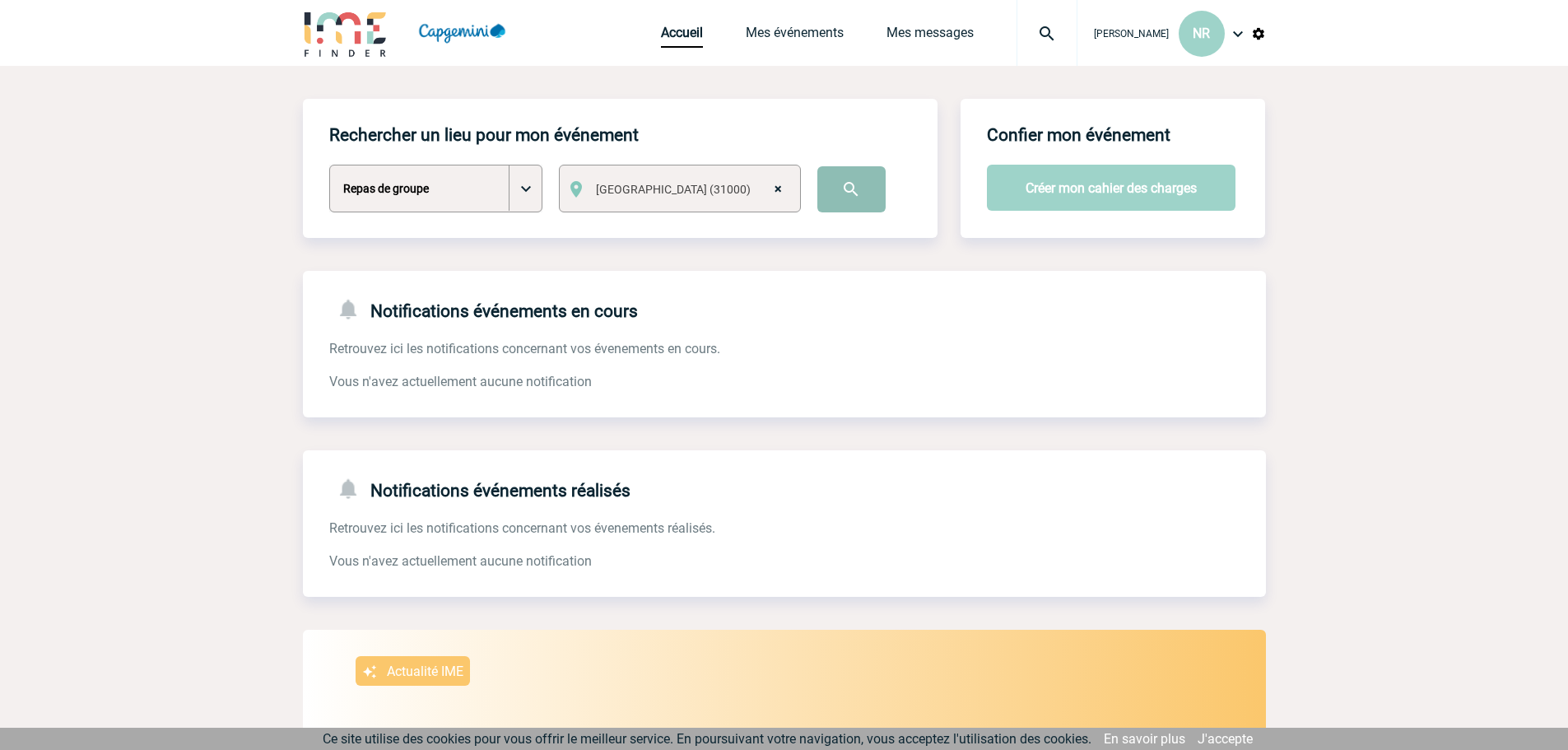
click at [857, 181] on input "image" at bounding box center [852, 189] width 68 height 46
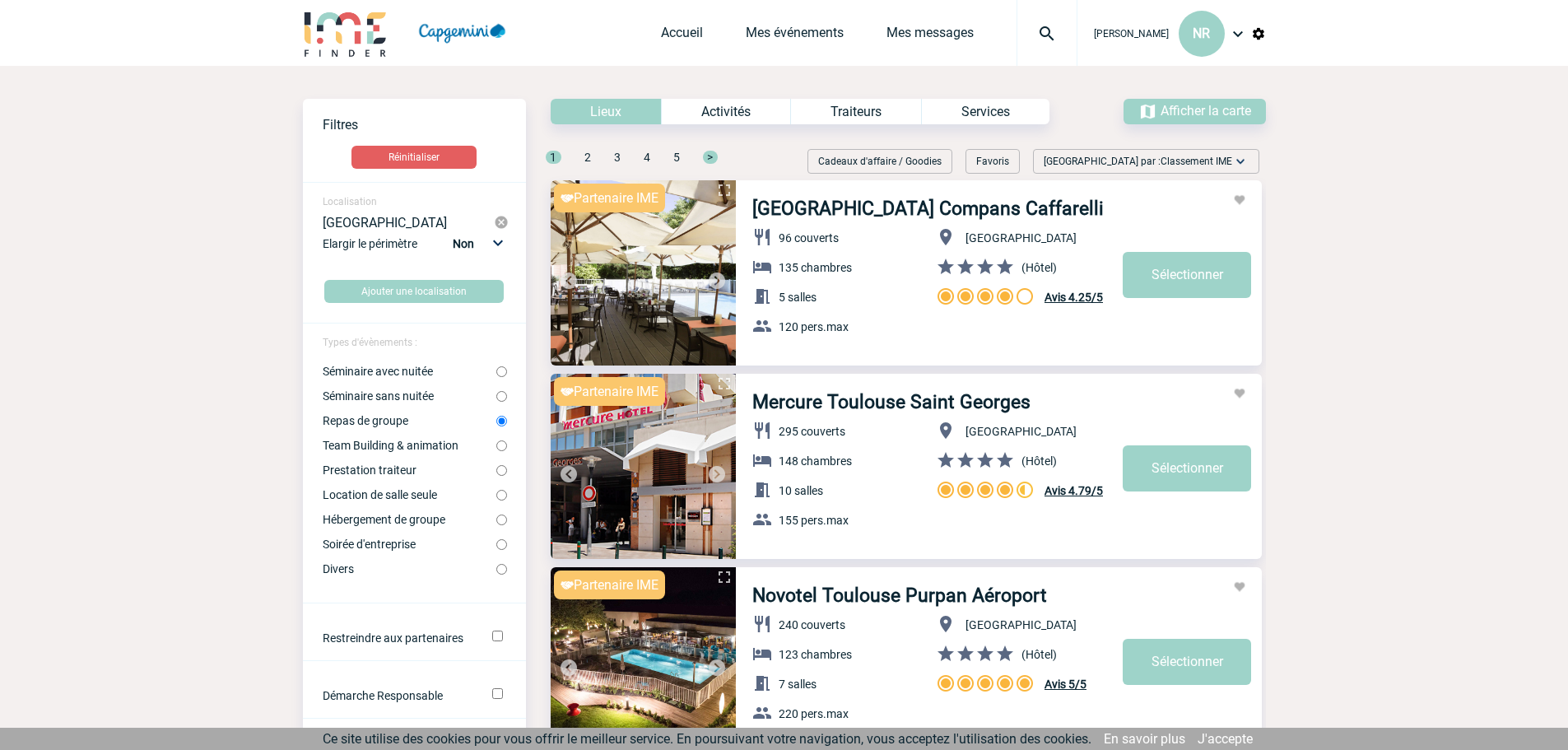
click at [503, 243] on select "Non 10km 20km 50km" at bounding box center [476, 244] width 56 height 22
select select "10"
click at [452, 233] on select "Non 10km 20km 50km" at bounding box center [476, 244] width 56 height 22
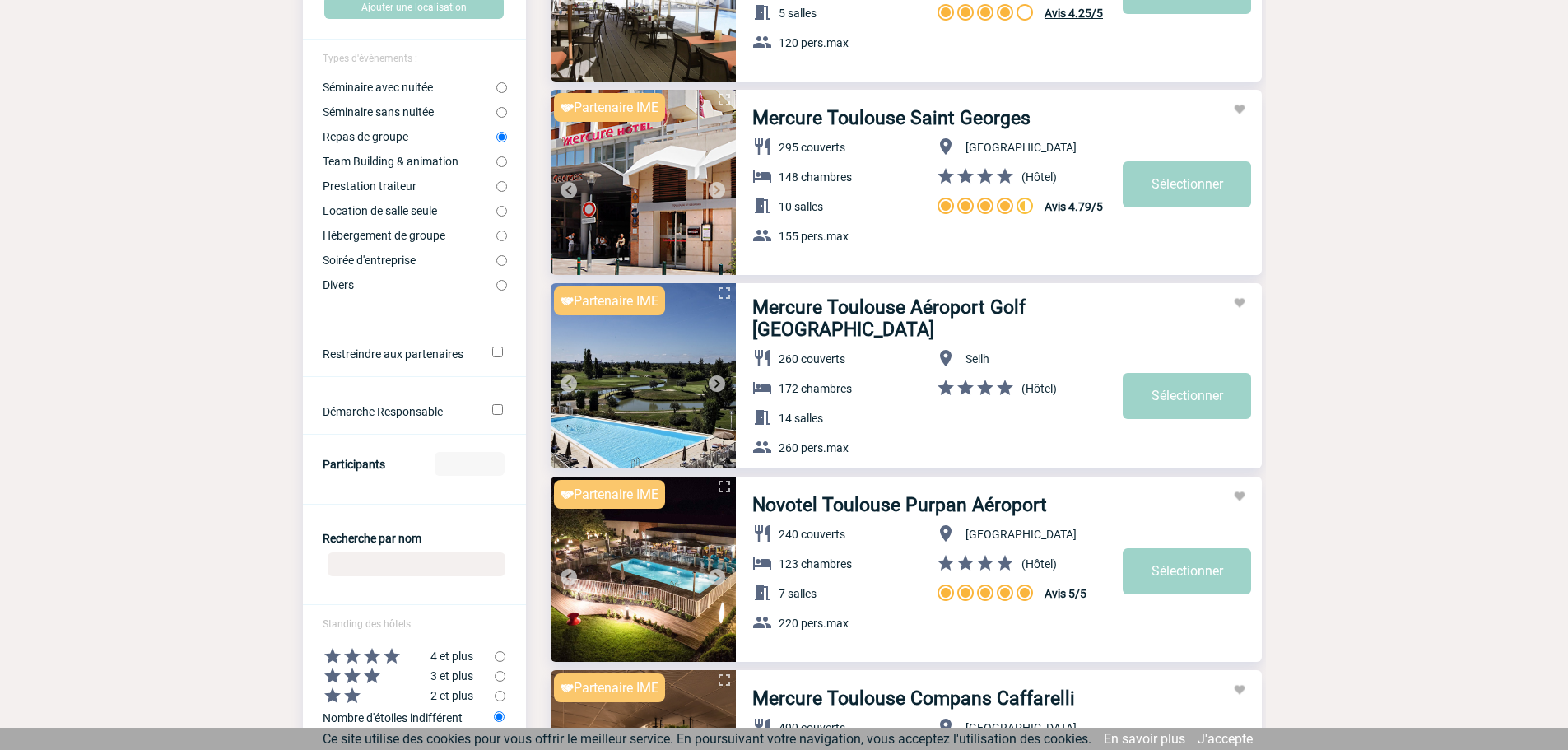
scroll to position [329, 0]
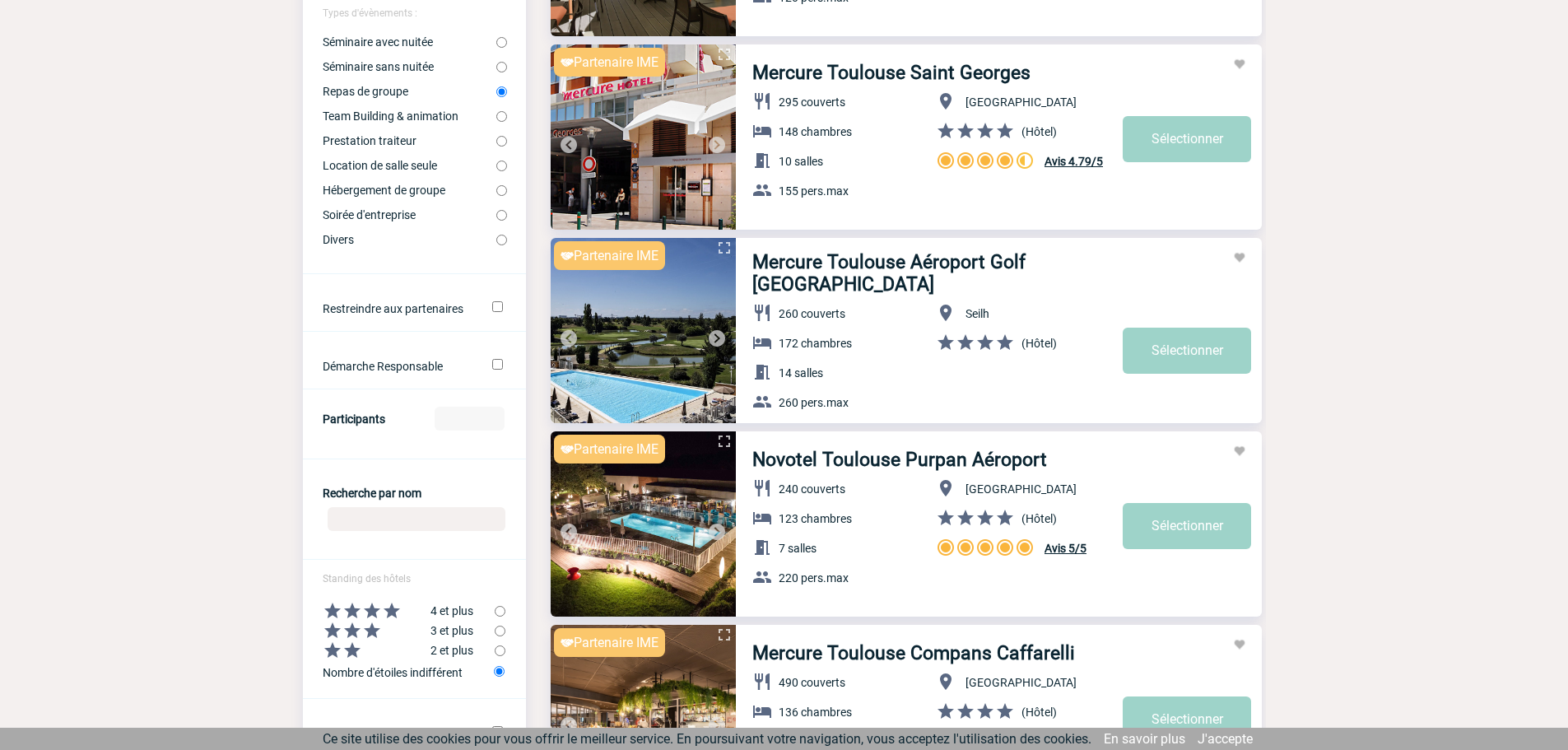
click at [455, 423] on input "Participants" at bounding box center [470, 418] width 70 height 24
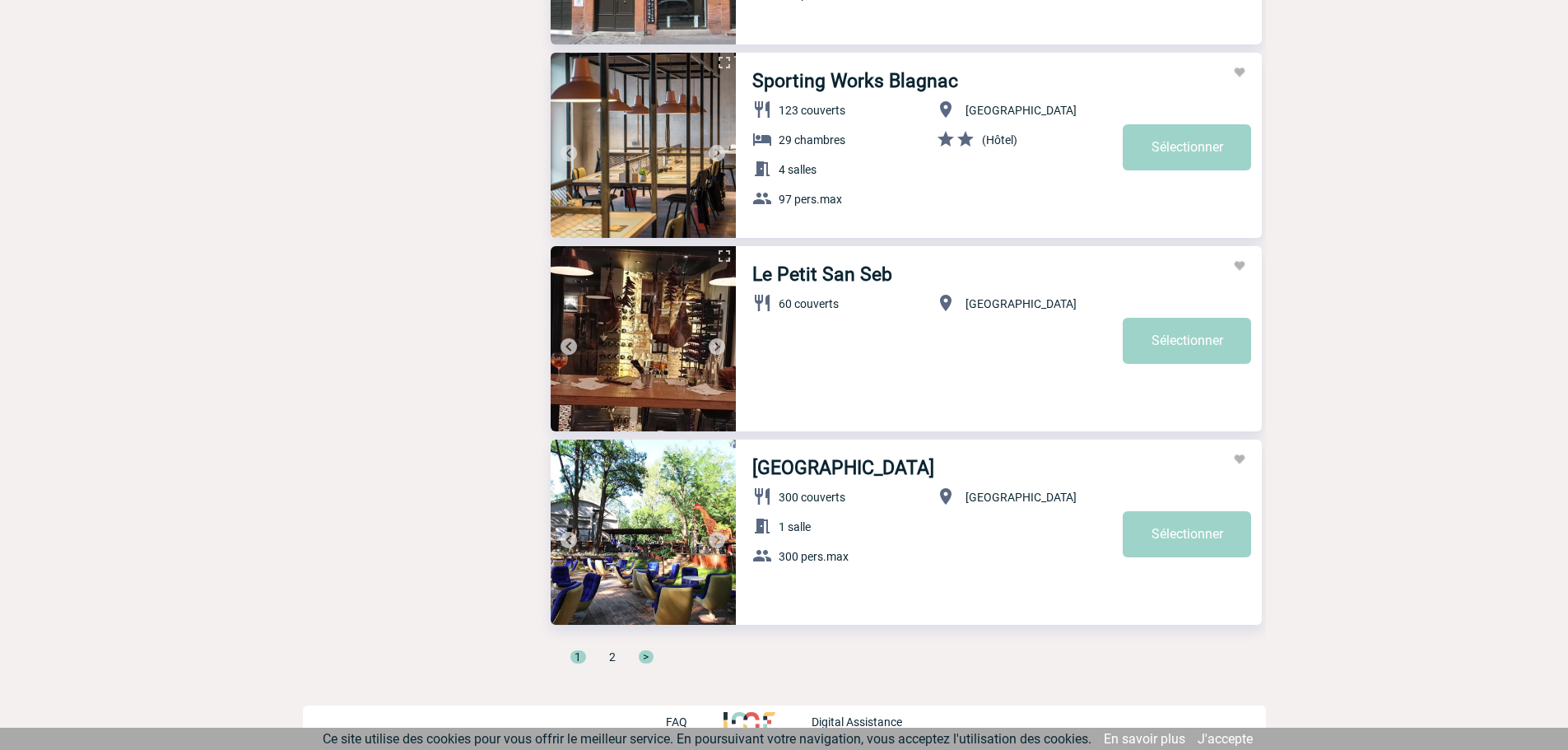
scroll to position [5353, 0]
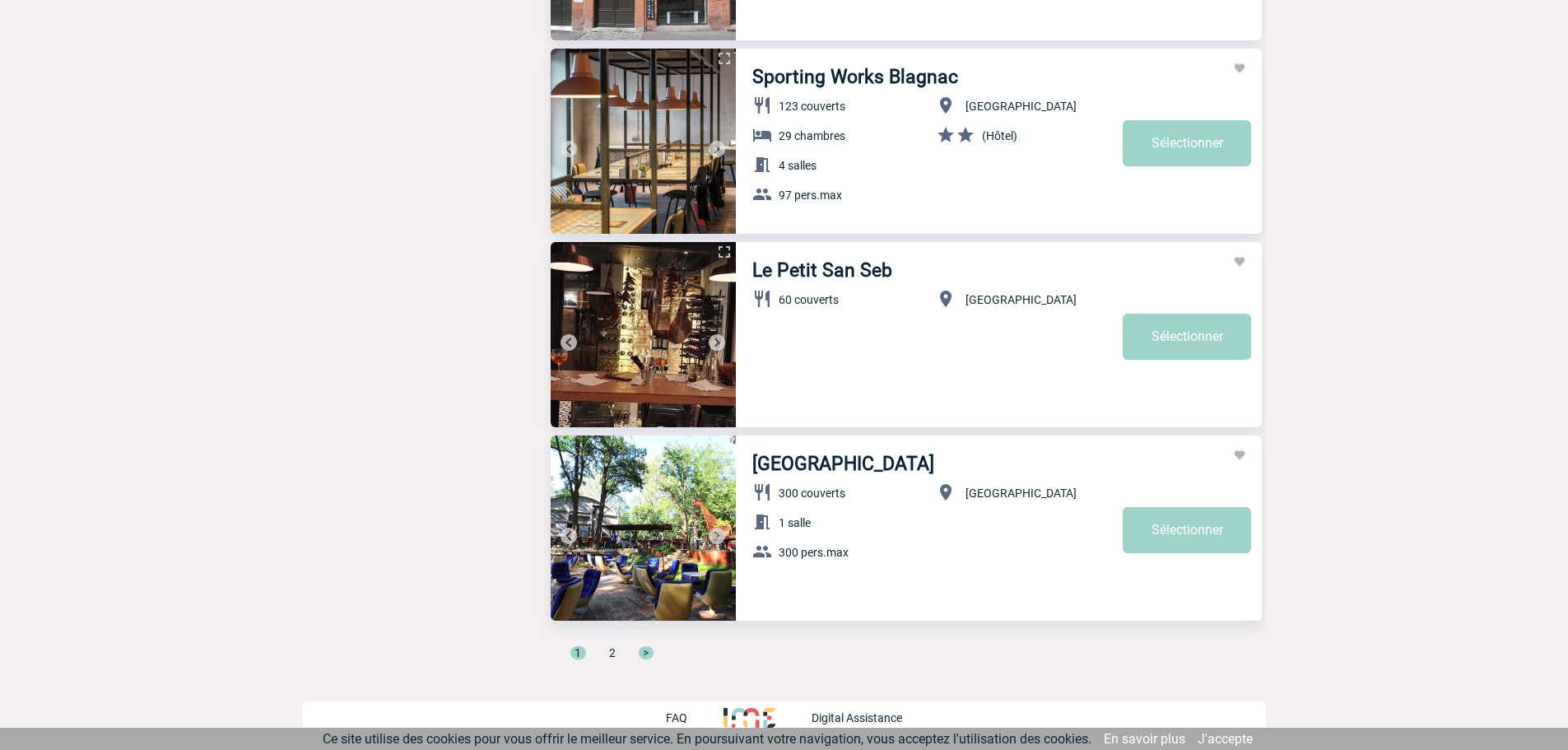
type input "40"
